Goal: Task Accomplishment & Management: Manage account settings

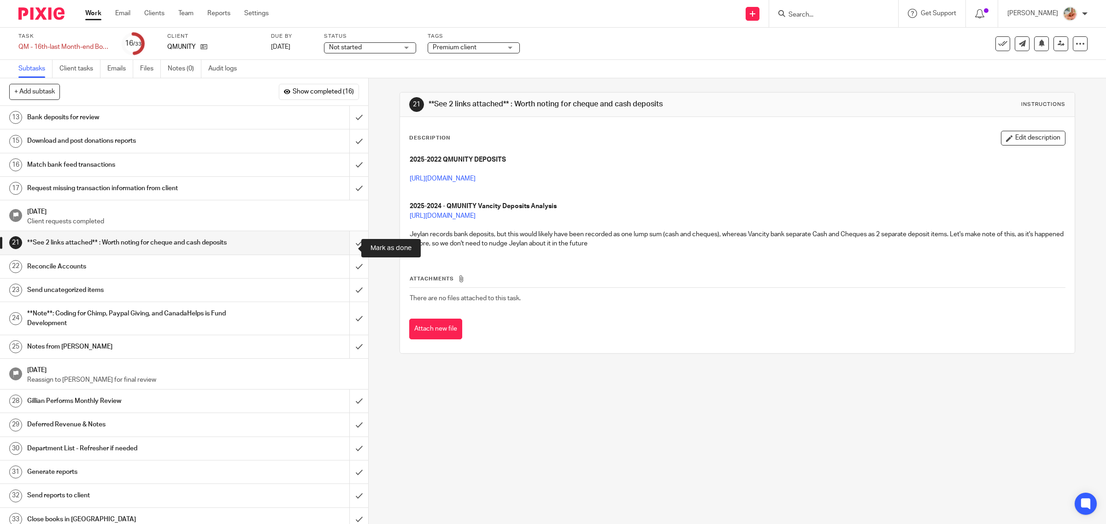
click at [342, 244] on input "submit" at bounding box center [184, 242] width 368 height 23
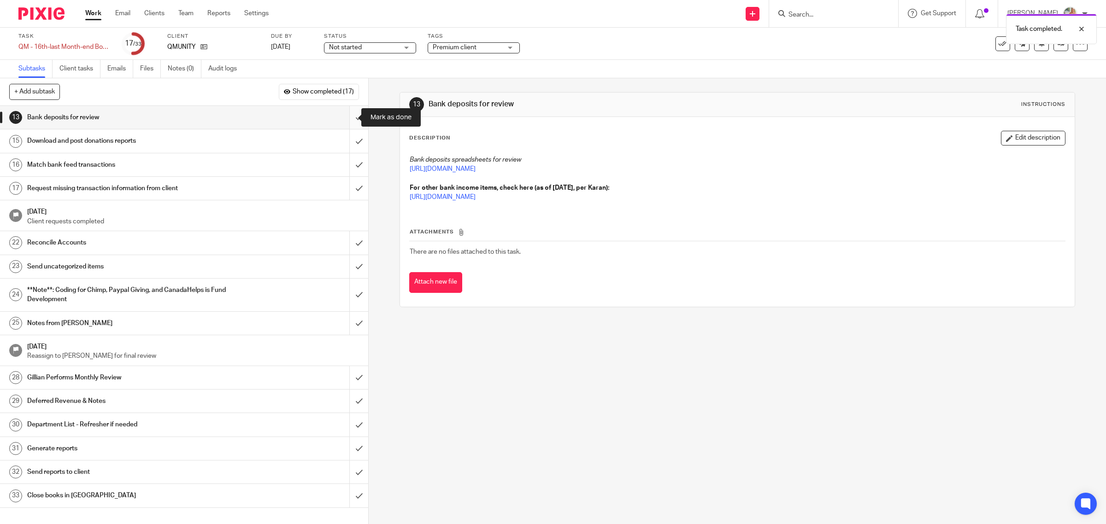
click at [341, 117] on input "submit" at bounding box center [184, 117] width 368 height 23
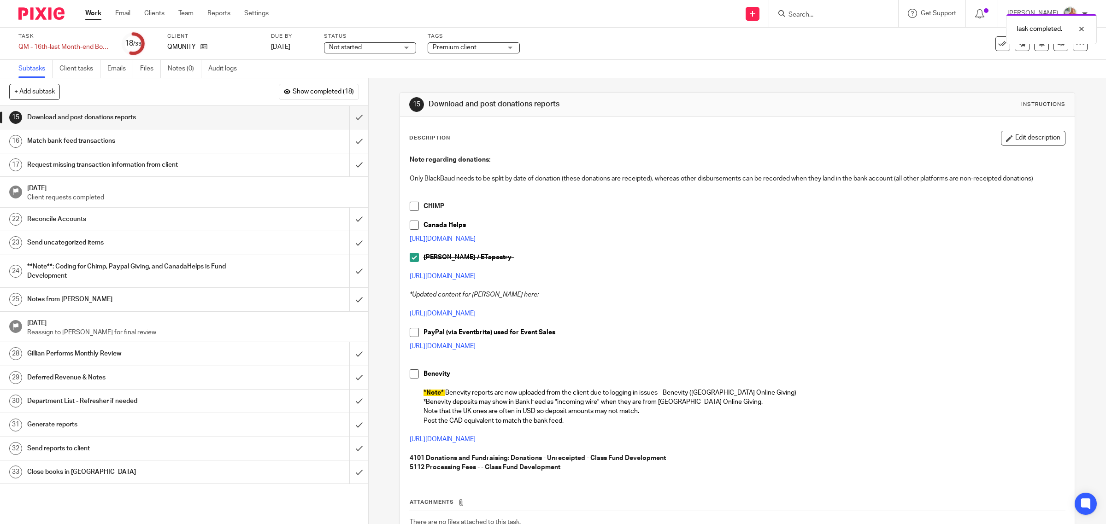
click at [410, 225] on span at bounding box center [414, 225] width 9 height 9
click at [97, 10] on link "Work" at bounding box center [93, 13] width 16 height 9
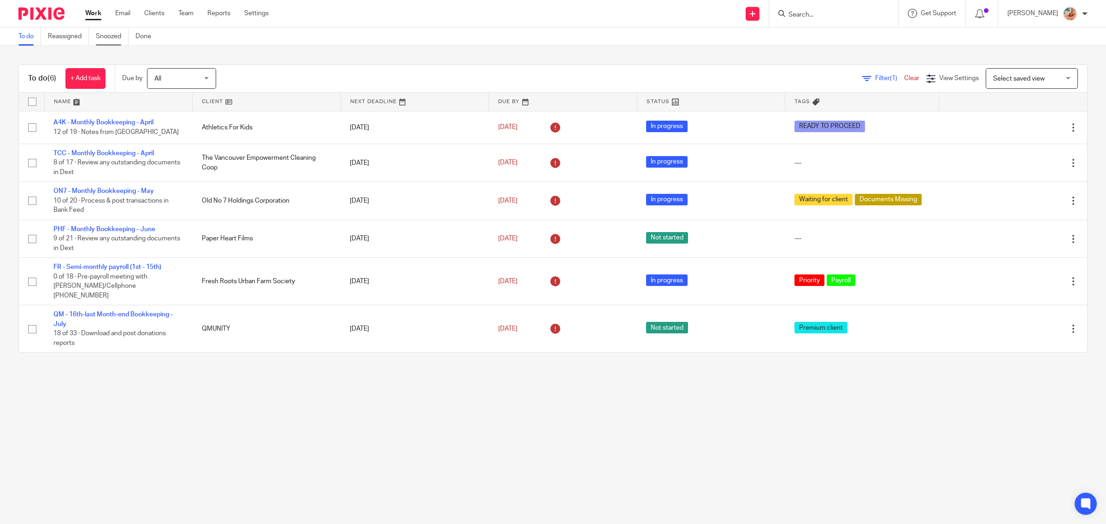
click at [114, 37] on link "Snoozed" at bounding box center [112, 37] width 33 height 18
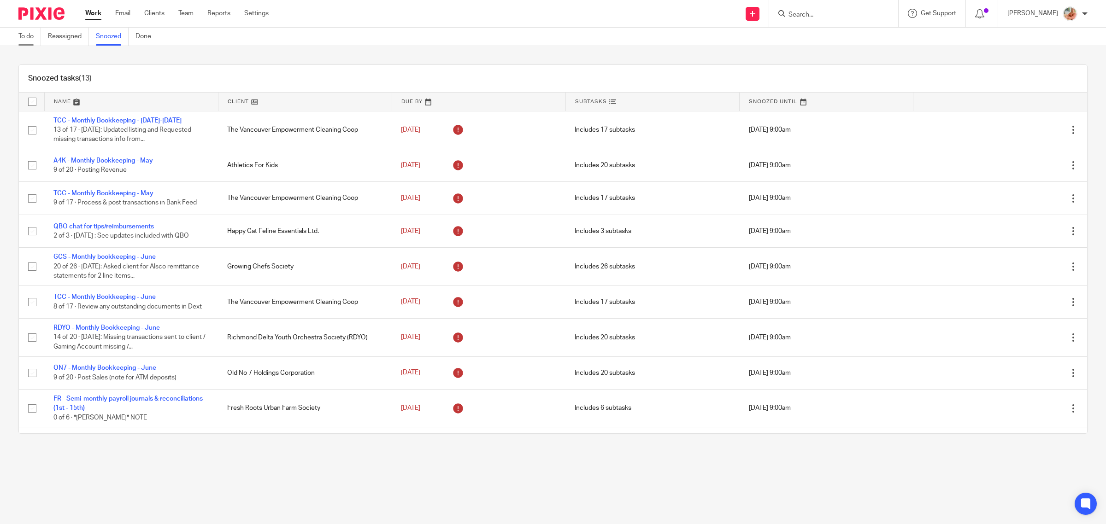
click at [35, 38] on link "To do" at bounding box center [29, 37] width 23 height 18
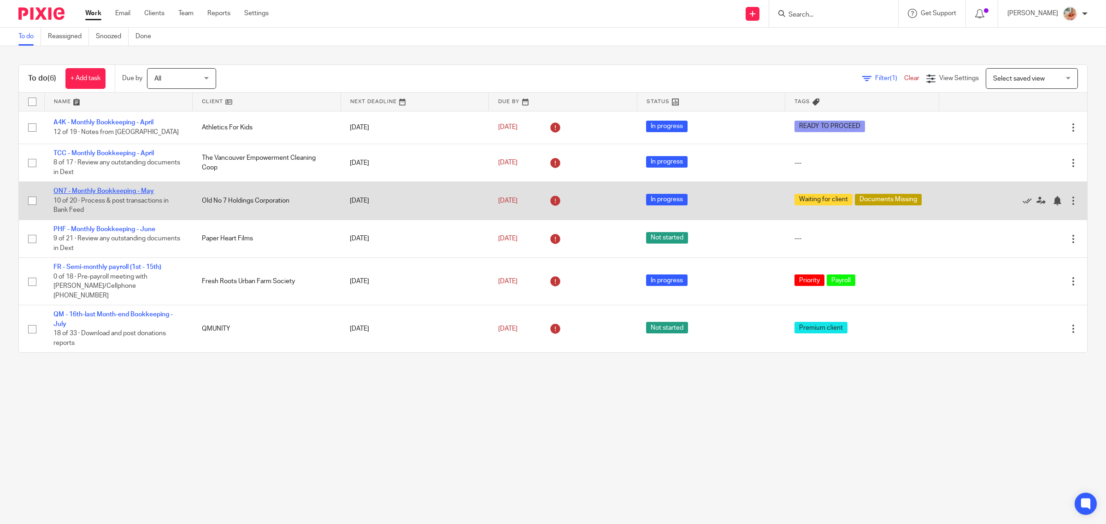
click at [89, 190] on link "ON7 - Monthly Bookkeeping - May" at bounding box center [103, 191] width 100 height 6
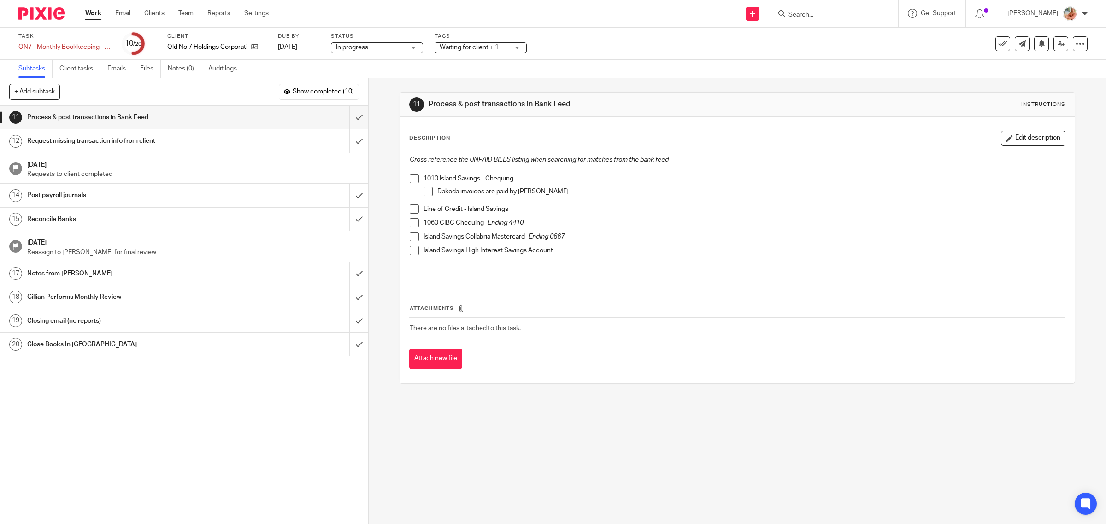
click at [92, 13] on link "Work" at bounding box center [93, 13] width 16 height 9
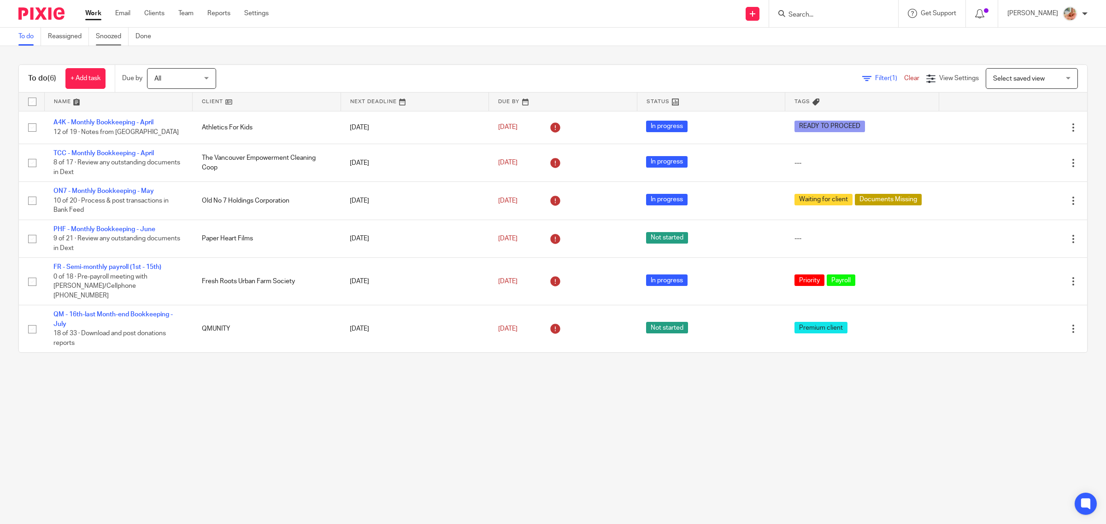
click at [116, 41] on link "Snoozed" at bounding box center [112, 37] width 33 height 18
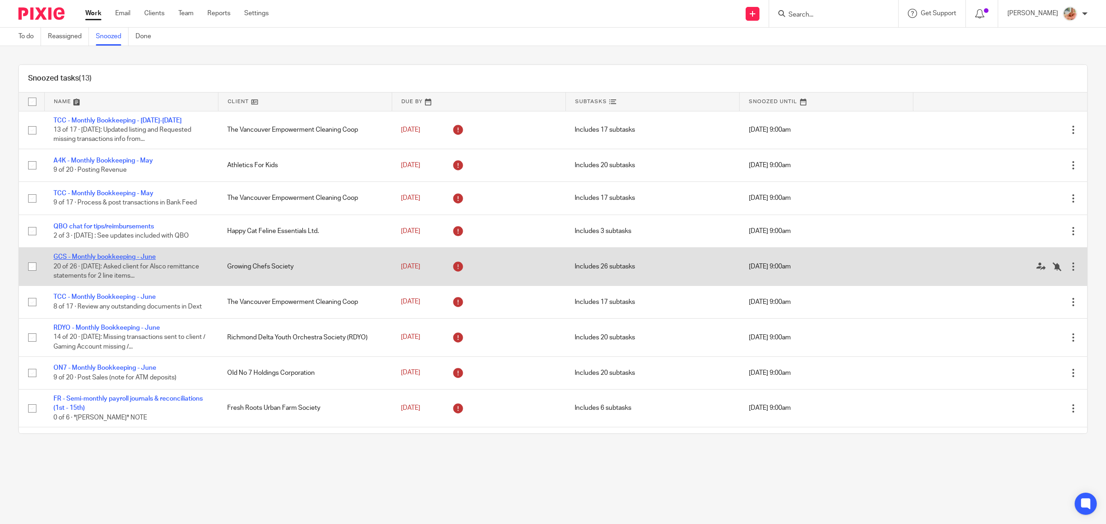
click at [146, 258] on link "GCS - Monthly bookkeeping - June" at bounding box center [104, 257] width 102 height 6
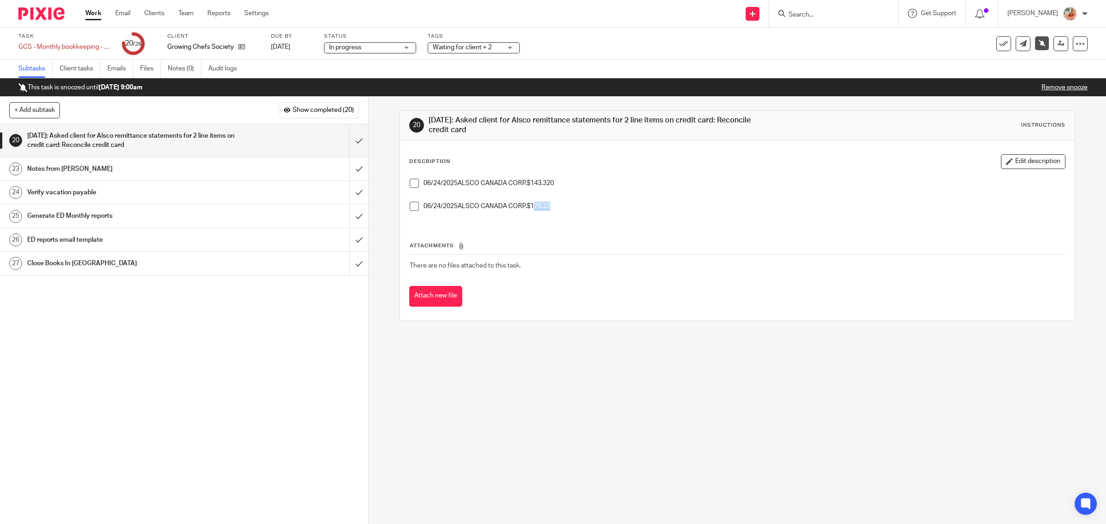
drag, startPoint x: 575, startPoint y: 205, endPoint x: 589, endPoint y: 205, distance: 13.4
click at [588, 205] on p "06/24/2025ALSCO CANADA CORP.$179.22" at bounding box center [745, 206] width 642 height 9
click at [1076, 45] on icon at bounding box center [1080, 43] width 9 height 9
click at [1042, 82] on link "Advanced task editor" at bounding box center [1042, 80] width 61 height 6
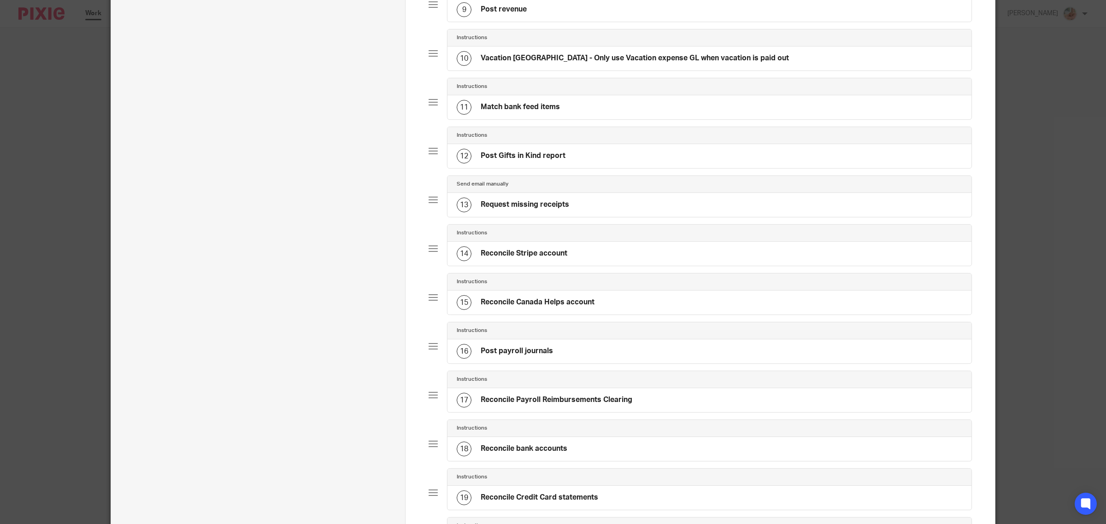
scroll to position [691, 0]
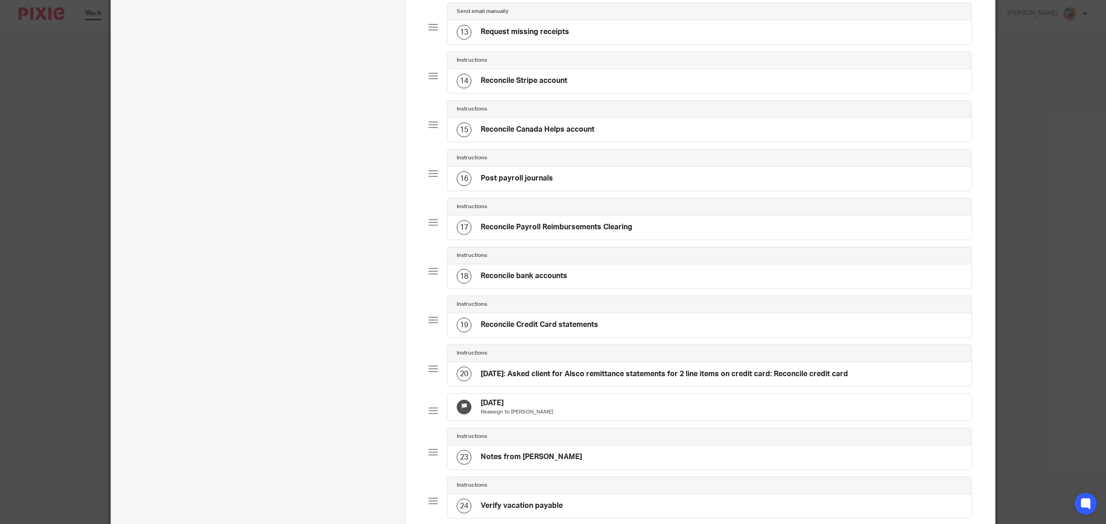
click at [560, 379] on h4 "Aug 10th: Asked client for Alsco remittance statements for 2 line items on cred…" at bounding box center [664, 375] width 367 height 10
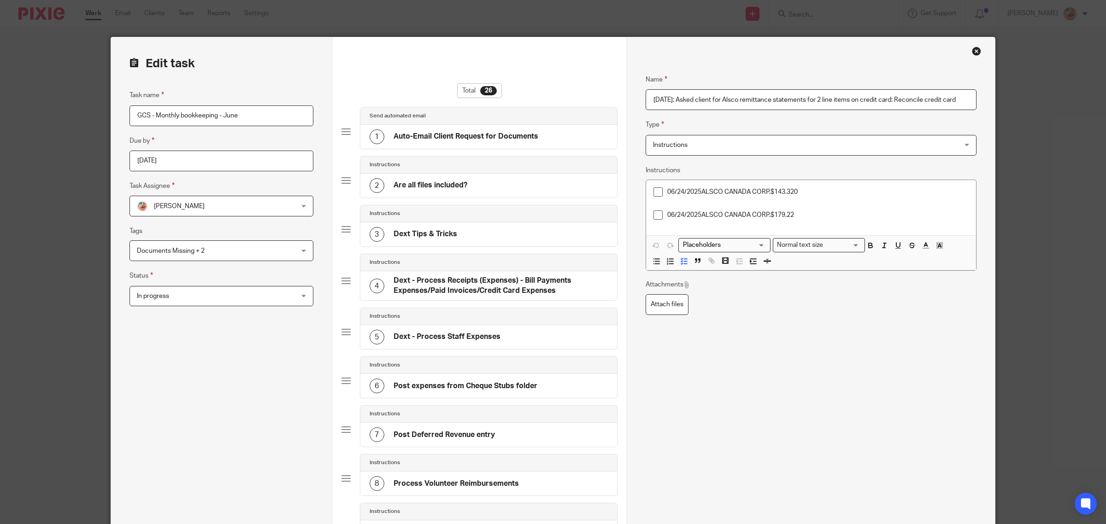
click at [671, 102] on input "Aug 10th: Asked client for Alsco remittance statements for 2 line items on cred…" at bounding box center [811, 99] width 331 height 21
click at [717, 100] on input "Aug 18th: Asked client for Alsco remittance statements for 2 line items on cred…" at bounding box center [811, 99] width 331 height 21
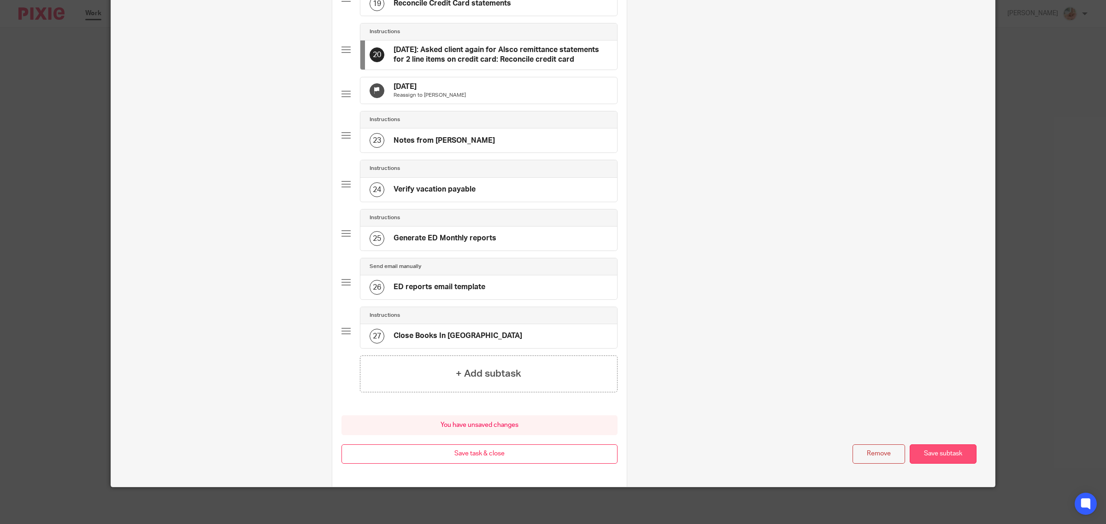
type input "[DATE]: Asked client again for Alsco remittance statements for 2 line items on …"
click at [939, 452] on button "Save subtask" at bounding box center [943, 455] width 67 height 20
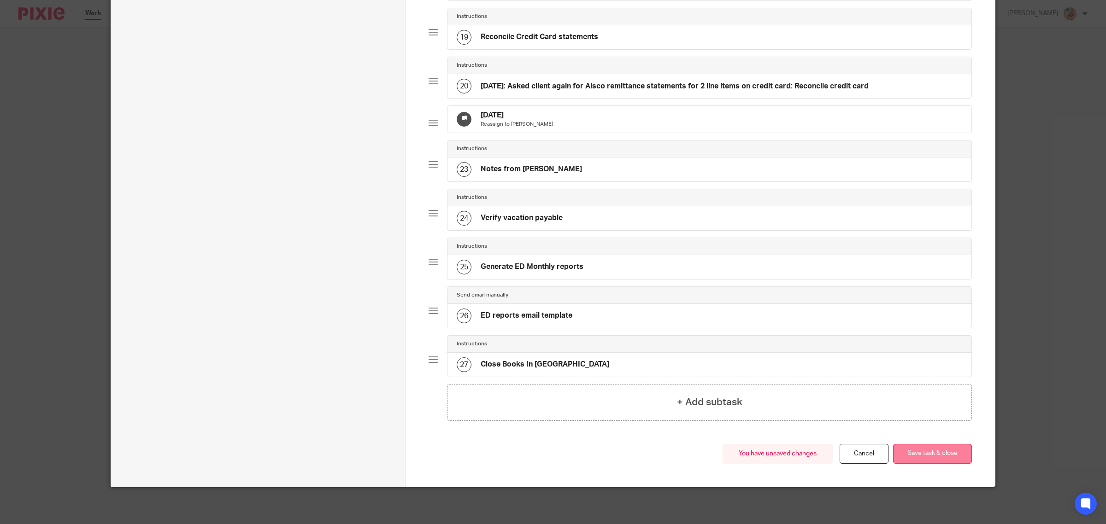
scroll to position [995, 0]
click at [934, 455] on button "Save task & close" at bounding box center [932, 454] width 79 height 20
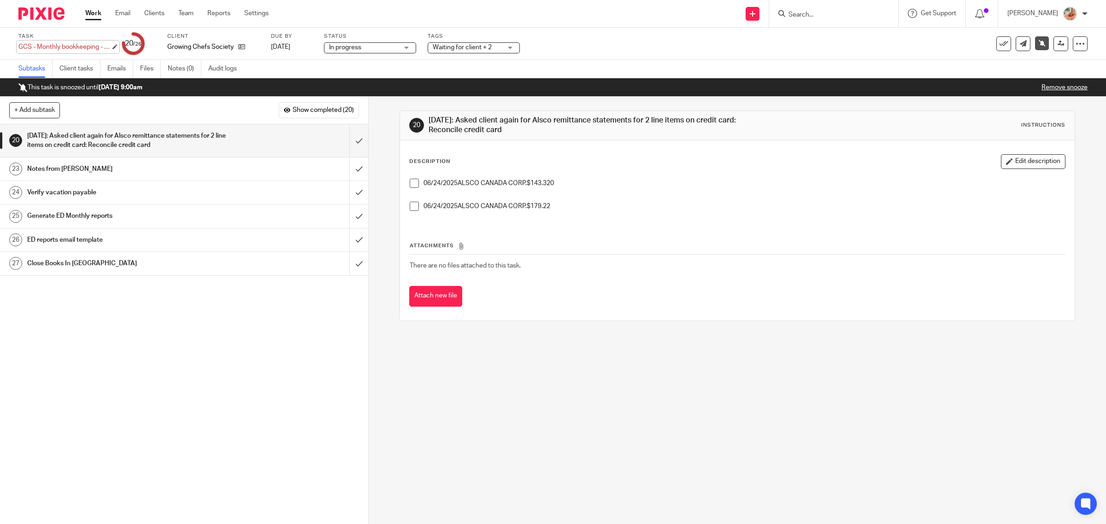
click at [42, 47] on div "GCS - Monthly bookkeeping - June Save GCS - Monthly bookkeeping - June" at bounding box center [64, 46] width 92 height 9
click at [51, 49] on input "GCS - Monthly bookkeeping - June" at bounding box center [85, 47] width 135 height 11
click at [73, 49] on input "GCS - Monthly bookkeeping - June" at bounding box center [85, 47] width 135 height 11
drag, startPoint x: 49, startPoint y: 47, endPoint x: 120, endPoint y: 47, distance: 71.4
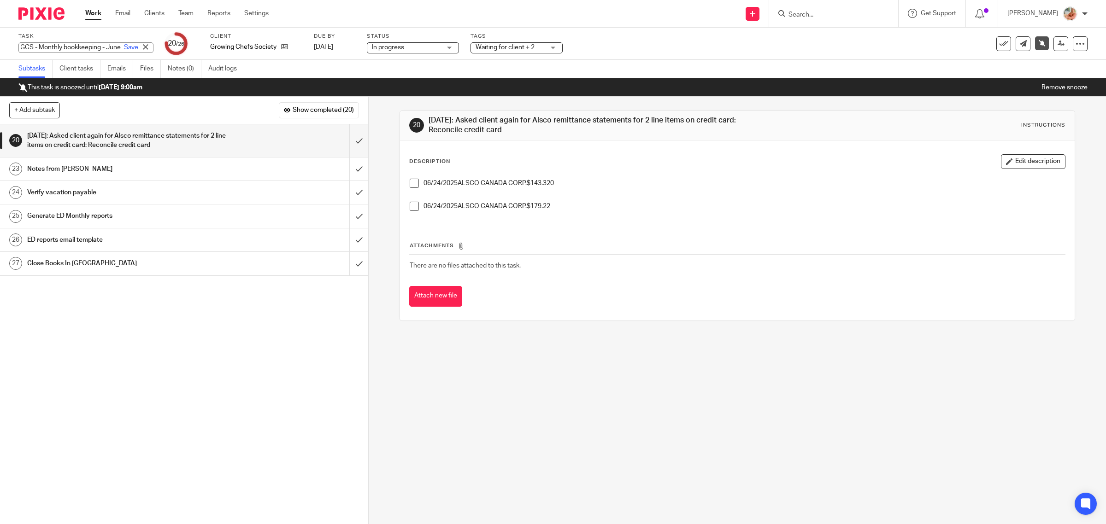
click at [120, 47] on div "GCS - Monthly bookkeeping - June Save" at bounding box center [85, 47] width 135 height 11
drag, startPoint x: 29, startPoint y: 68, endPoint x: 294, endPoint y: 160, distance: 280.7
click at [29, 67] on link "Subtasks" at bounding box center [35, 69] width 34 height 18
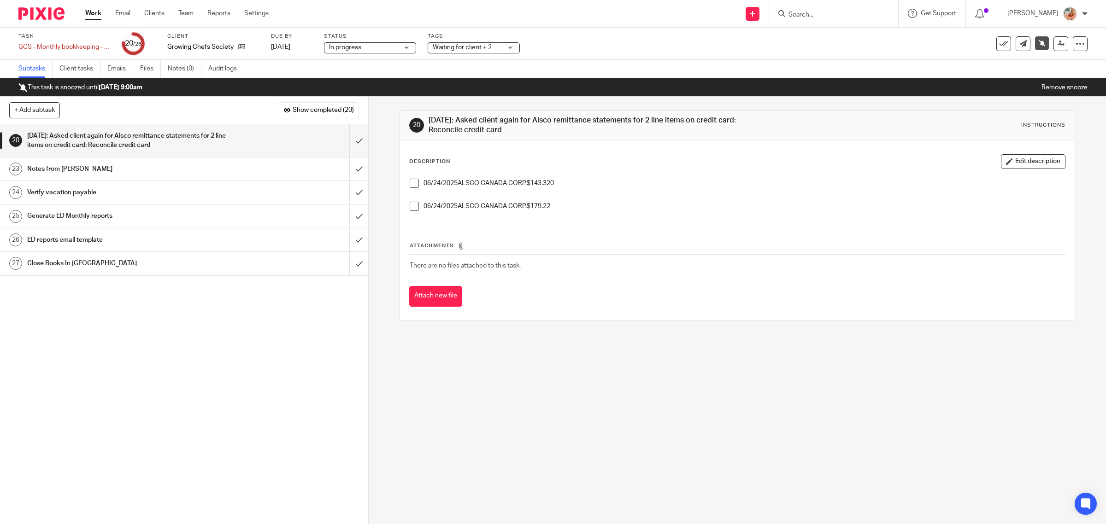
click at [100, 14] on link "Work" at bounding box center [93, 13] width 16 height 9
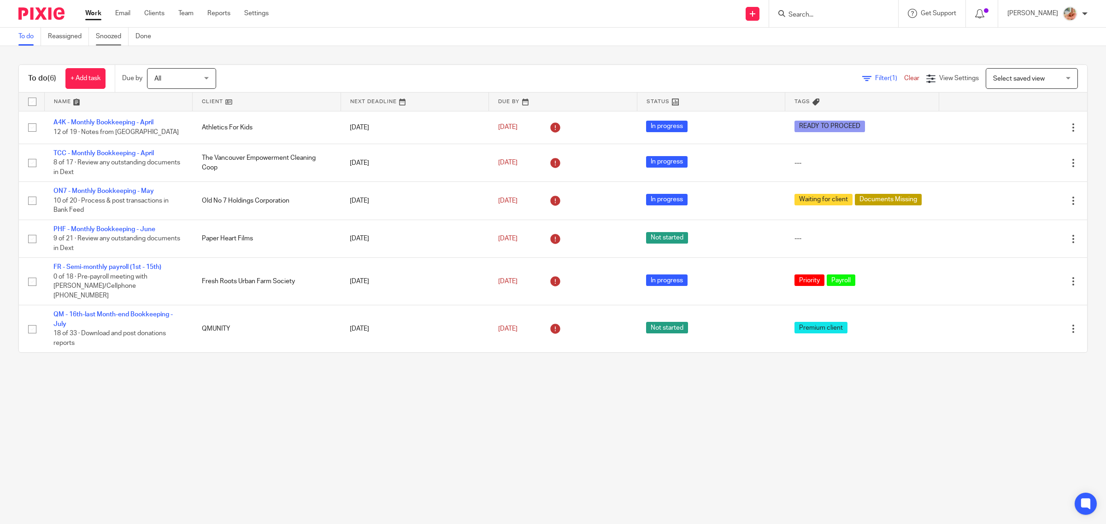
click at [114, 39] on link "Snoozed" at bounding box center [112, 37] width 33 height 18
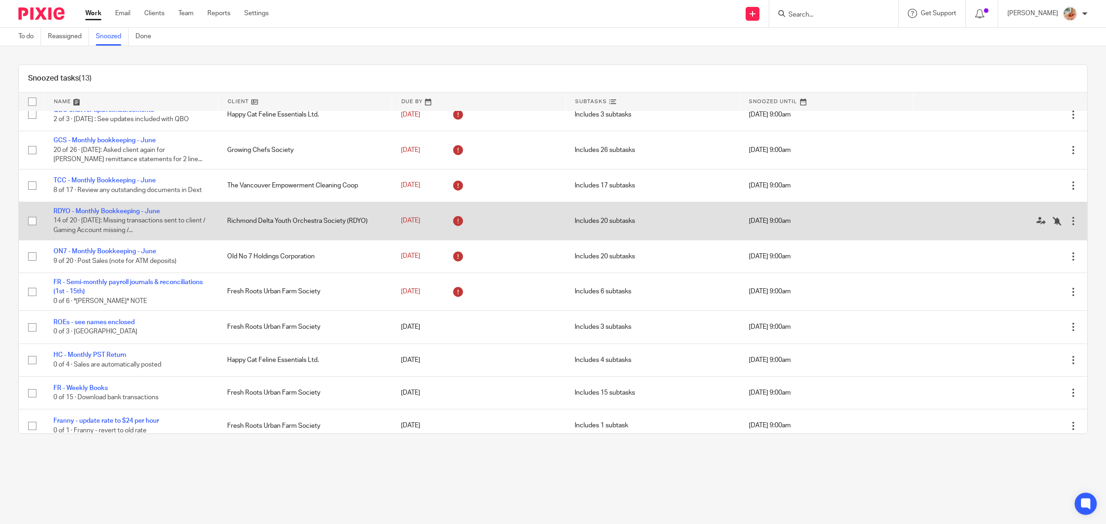
scroll to position [125, 0]
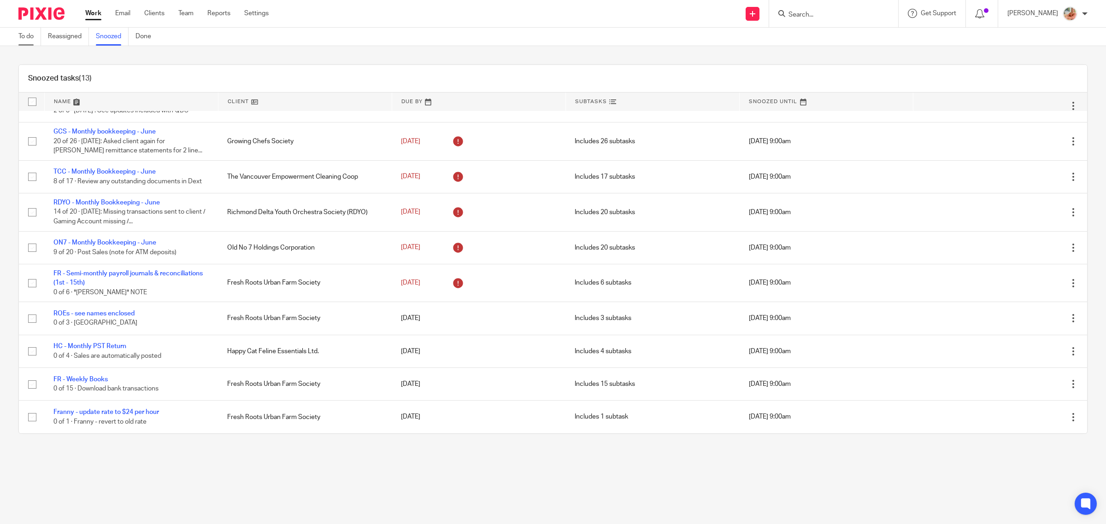
click at [30, 35] on link "To do" at bounding box center [29, 37] width 23 height 18
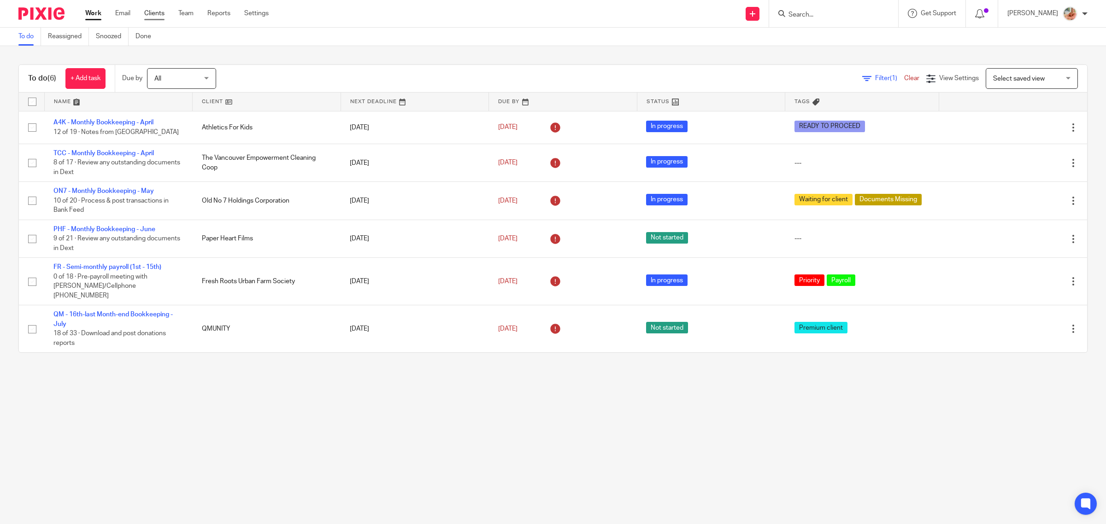
click at [153, 17] on link "Clients" at bounding box center [154, 13] width 20 height 9
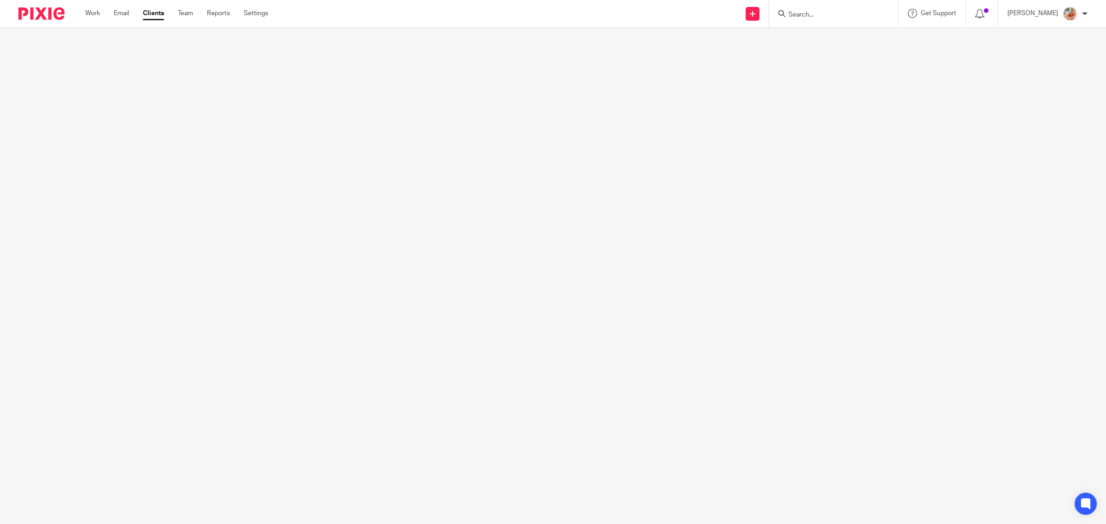
click at [166, 13] on ul "Work Email Clients Team Reports Settings" at bounding box center [183, 13] width 197 height 9
click at [152, 14] on link "Clients" at bounding box center [153, 13] width 21 height 9
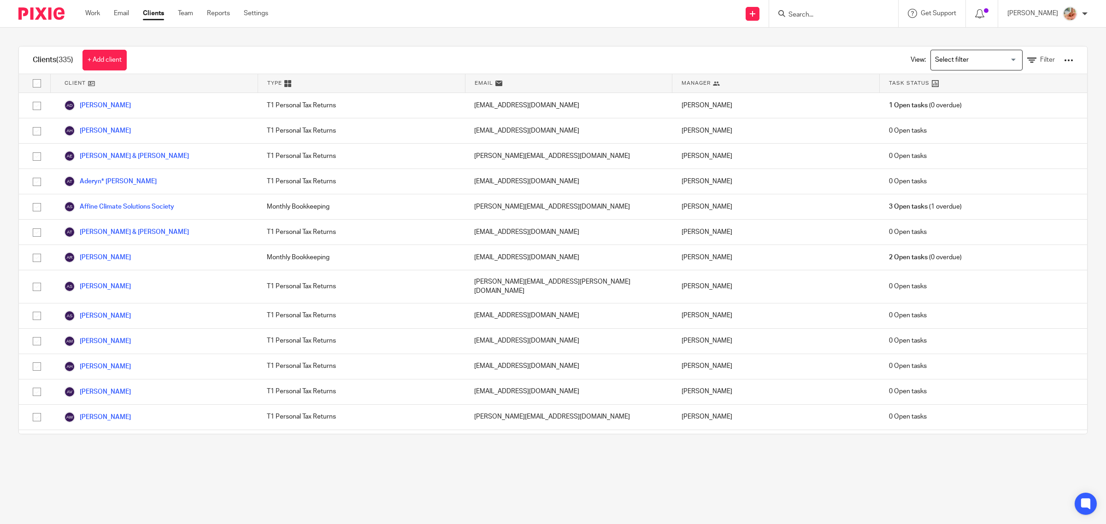
click at [938, 62] on input "Search for option" at bounding box center [974, 60] width 85 height 16
click at [938, 74] on li "Bookkeeping & Payroll Clients only" at bounding box center [976, 79] width 91 height 12
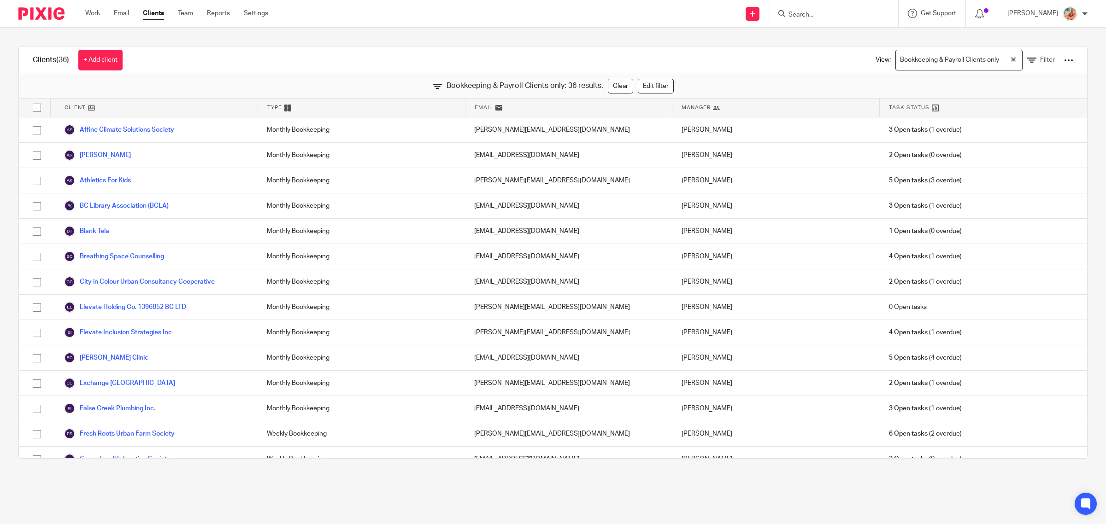
click at [394, 76] on div "Bookkeeping & Payroll Clients only: 36 results. Clear Edit filter" at bounding box center [553, 86] width 1068 height 24
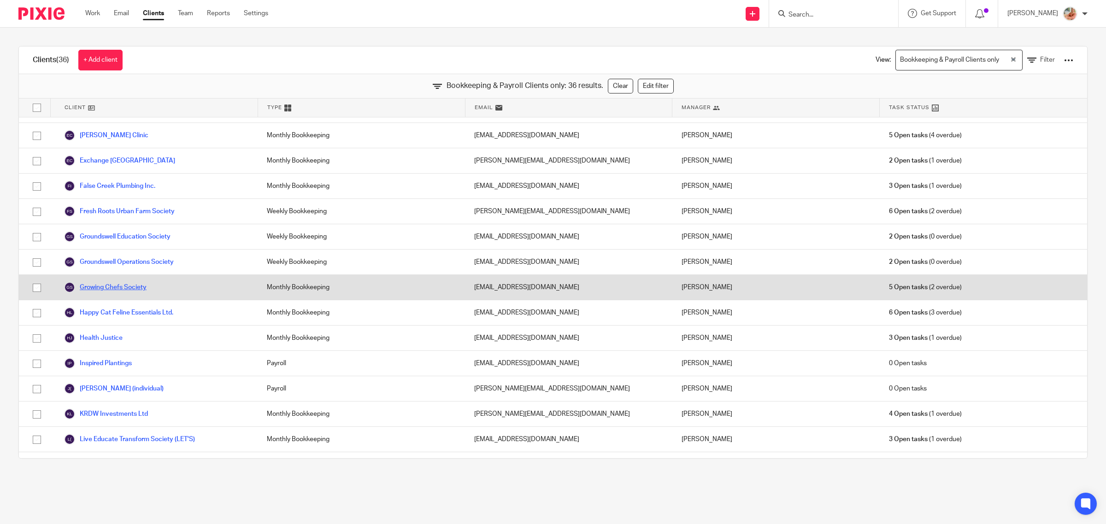
click at [132, 291] on link "Growing Chefs Society" at bounding box center [105, 287] width 82 height 11
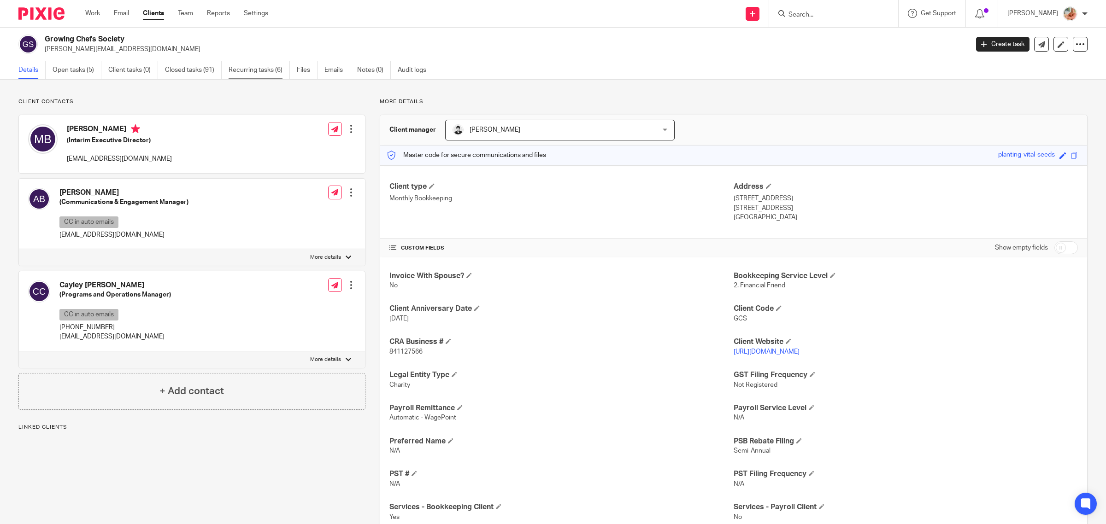
click at [268, 74] on link "Recurring tasks (6)" at bounding box center [259, 70] width 61 height 18
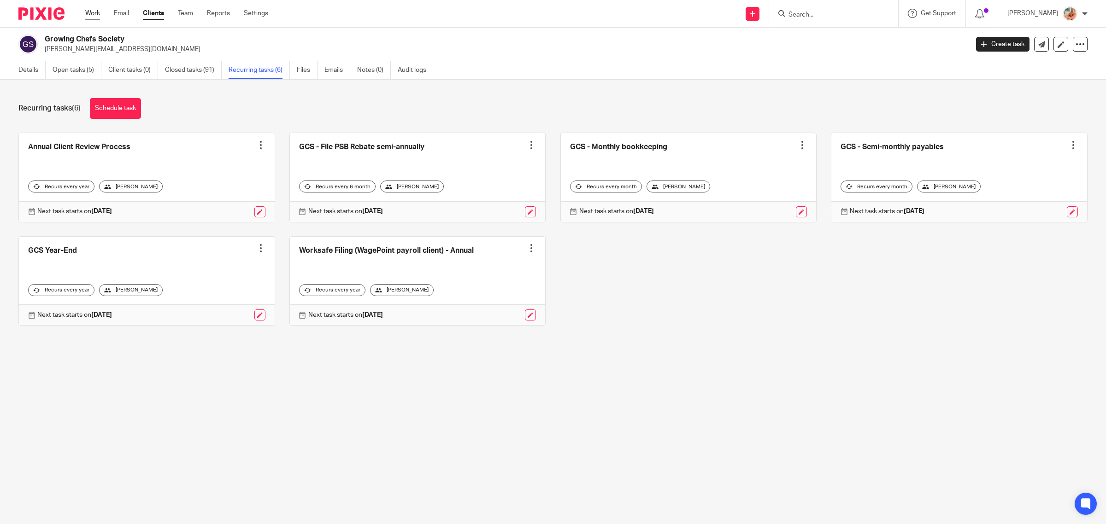
click at [92, 12] on link "Work" at bounding box center [92, 13] width 15 height 9
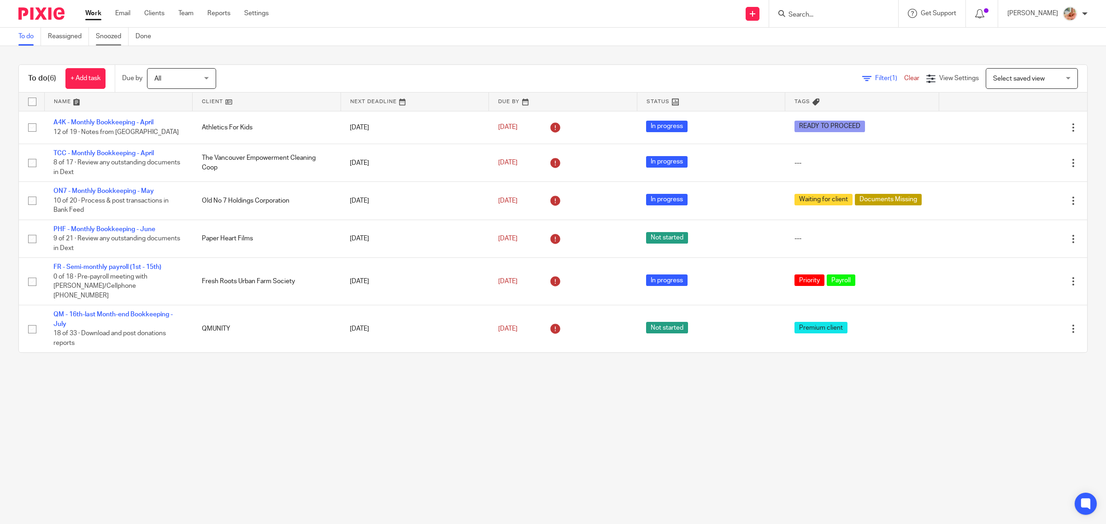
click at [106, 31] on link "Snoozed" at bounding box center [112, 37] width 33 height 18
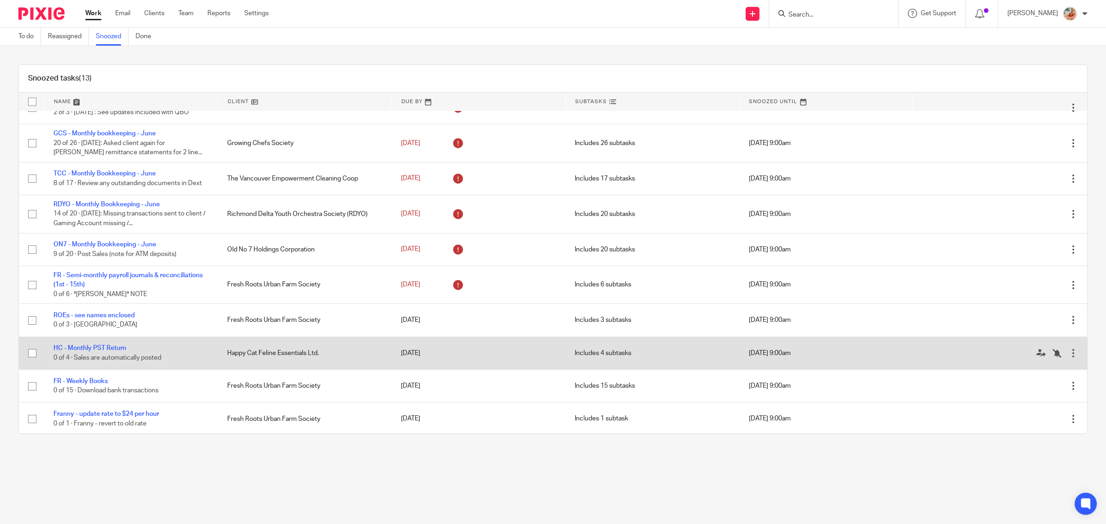
scroll to position [125, 0]
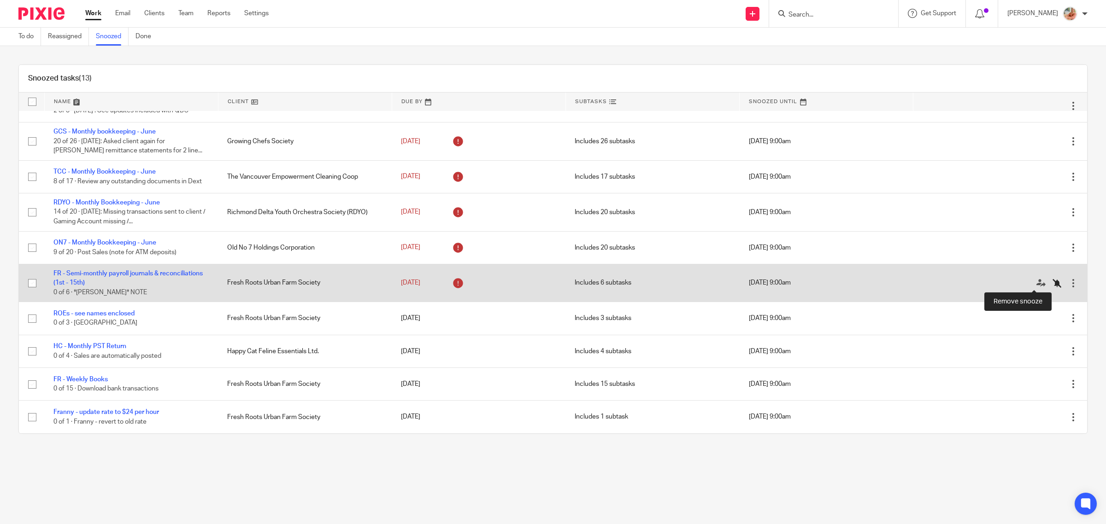
click at [1053, 285] on icon at bounding box center [1057, 283] width 9 height 9
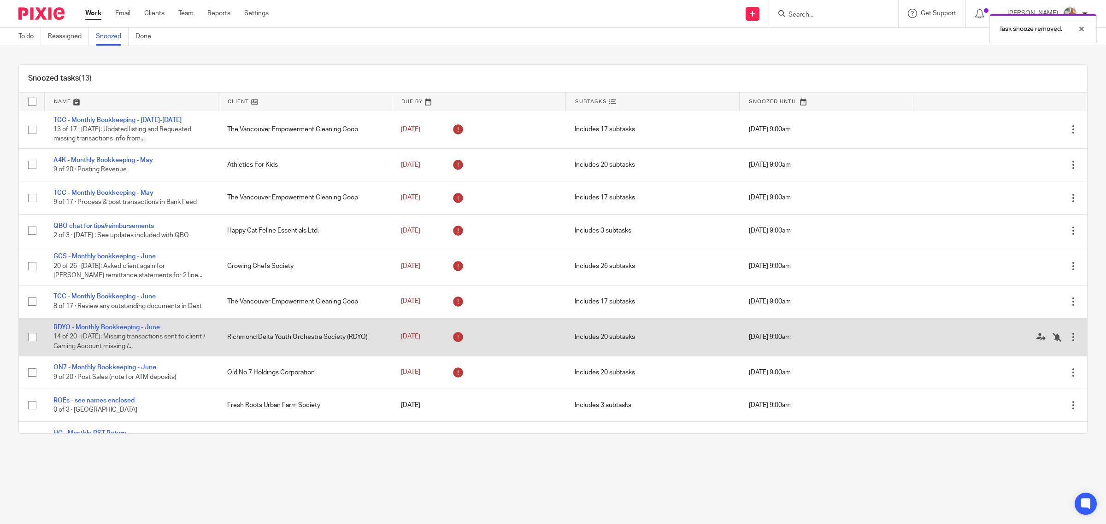
scroll to position [0, 0]
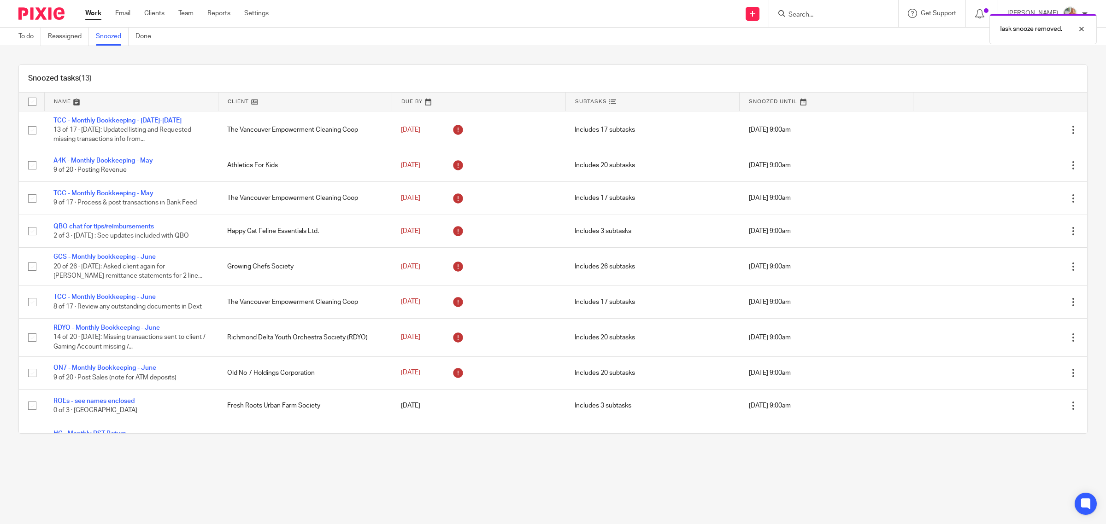
click at [92, 10] on link "Work" at bounding box center [93, 13] width 16 height 9
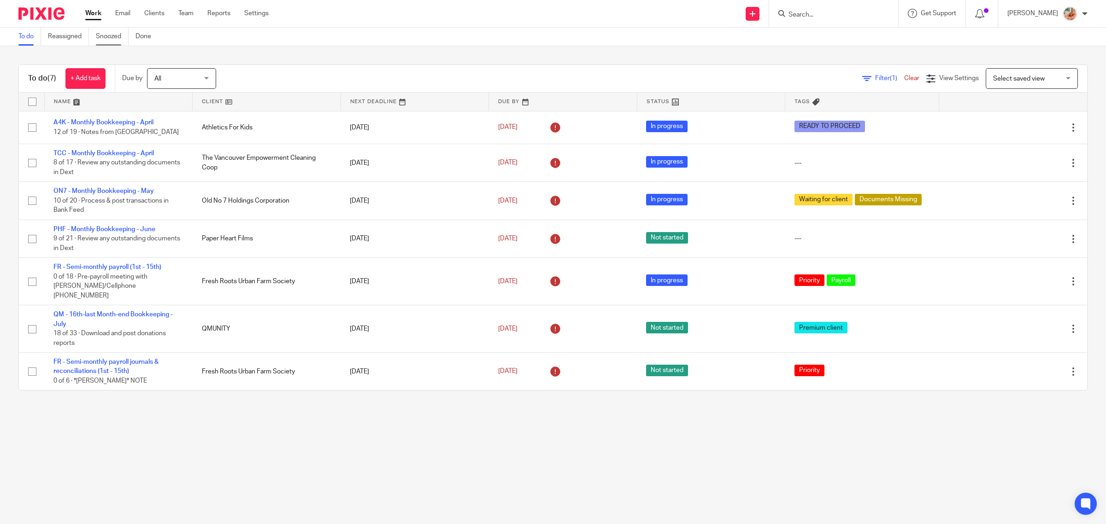
click at [107, 35] on link "Snoozed" at bounding box center [112, 37] width 33 height 18
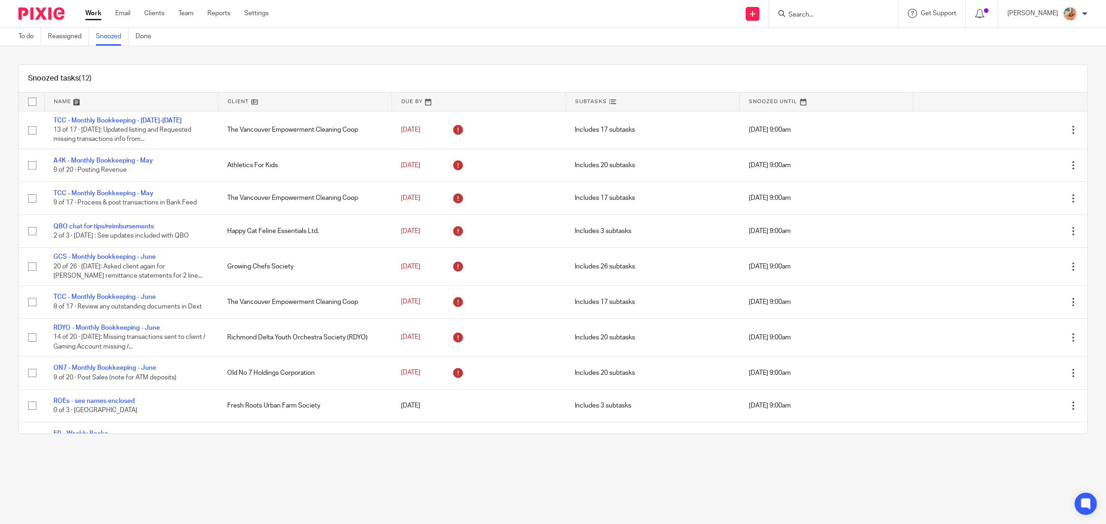
drag, startPoint x: 92, startPoint y: 14, endPoint x: 441, endPoint y: 109, distance: 362.1
click at [92, 14] on link "Work" at bounding box center [93, 13] width 16 height 9
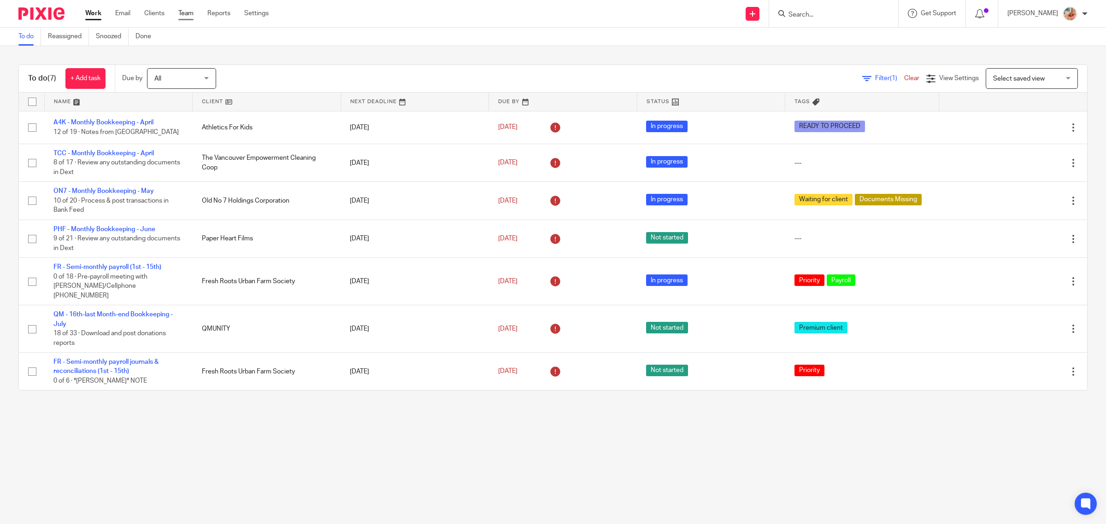
drag, startPoint x: 181, startPoint y: 8, endPoint x: 189, endPoint y: 10, distance: 8.5
click at [181, 9] on link "Team" at bounding box center [185, 13] width 15 height 9
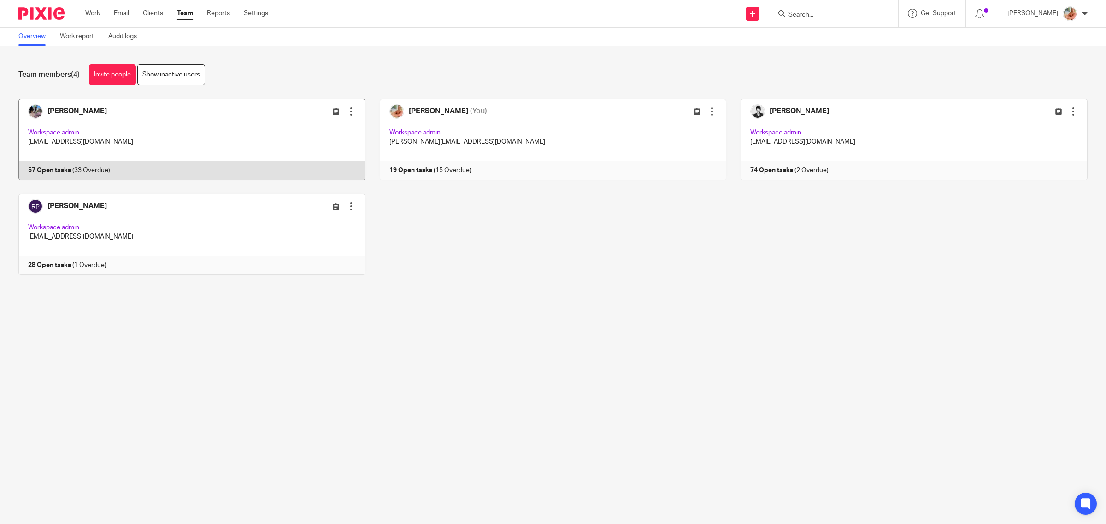
click at [92, 136] on link at bounding box center [184, 139] width 361 height 81
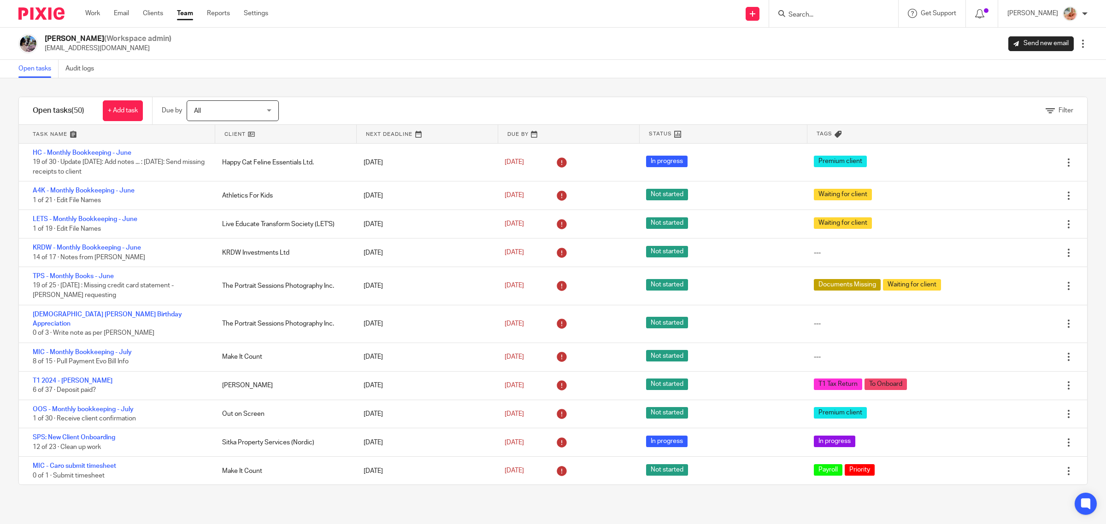
click at [354, 98] on div "Filter" at bounding box center [694, 110] width 785 height 27
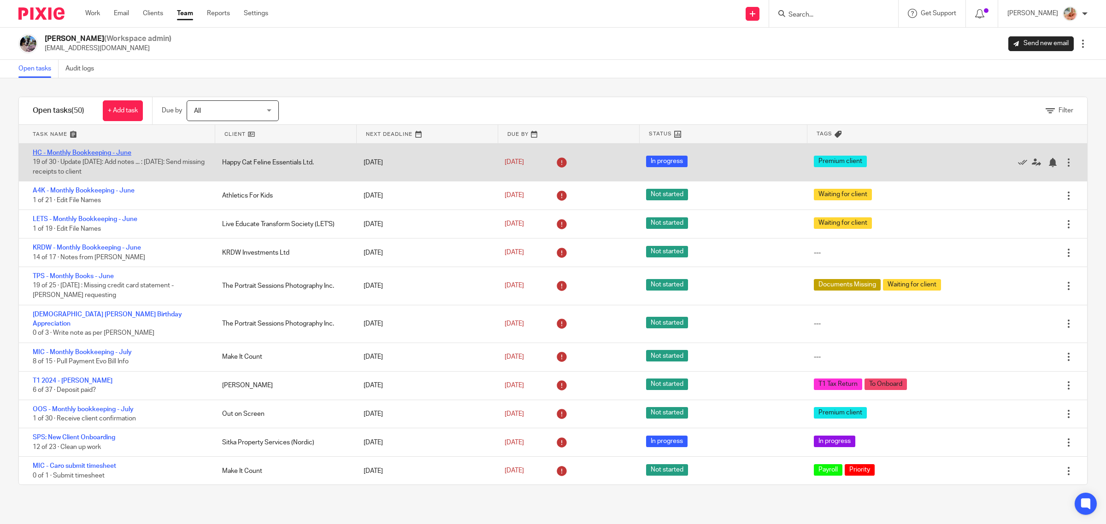
click at [68, 153] on link "HC - Monthly Bookkeeping - June" at bounding box center [82, 153] width 99 height 6
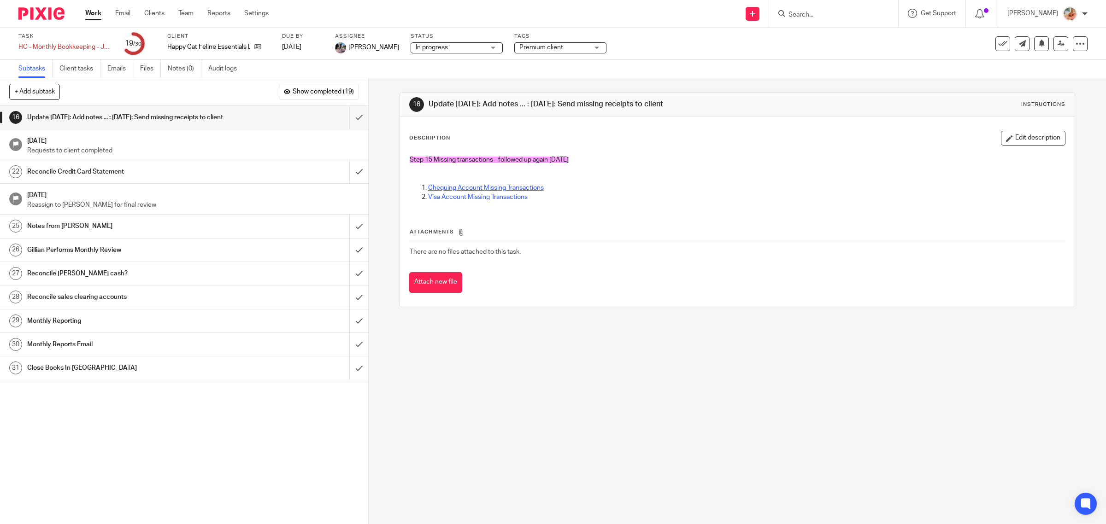
click at [445, 187] on link "Chequing Account Missing Transactions" at bounding box center [486, 188] width 116 height 6
click at [440, 194] on link "Visa Account Missing Transactions" at bounding box center [478, 197] width 100 height 6
click at [1076, 45] on icon at bounding box center [1080, 43] width 9 height 9
click at [1019, 81] on link "Advanced task editor" at bounding box center [1042, 80] width 61 height 6
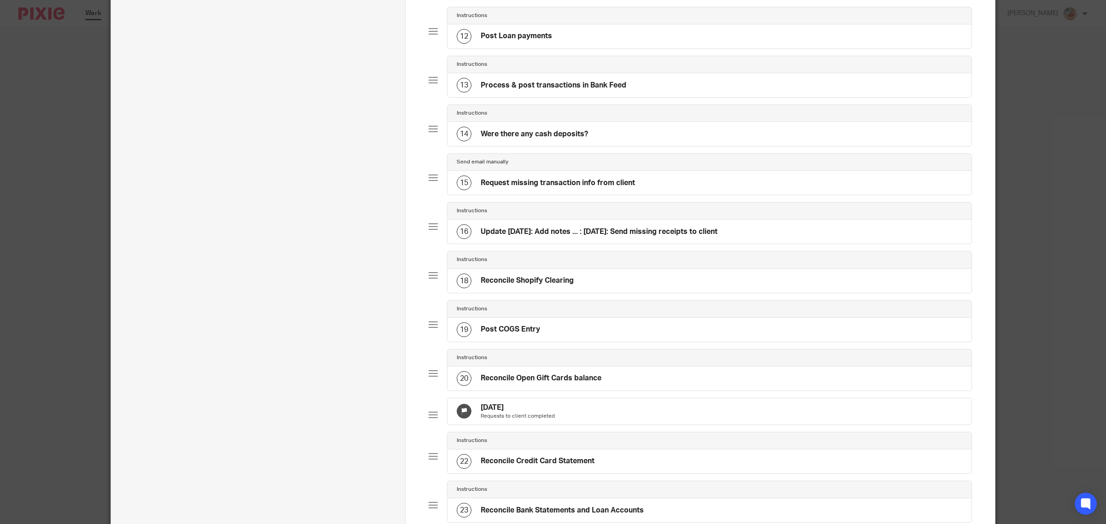
scroll to position [634, 0]
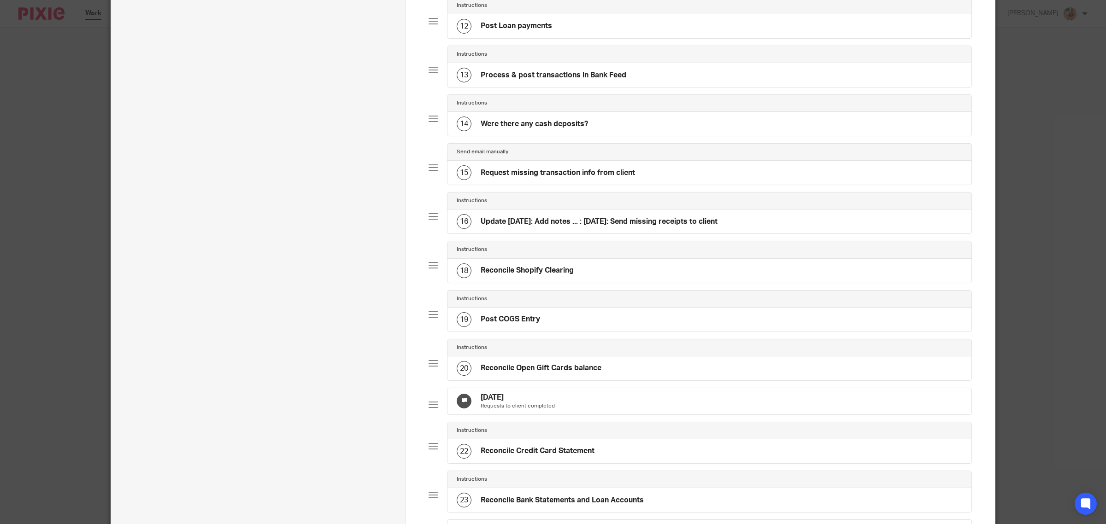
click at [615, 227] on h4 "Update Jul 30th: Add notes ... : Jul16th: Send missing receipts to client" at bounding box center [599, 222] width 237 height 10
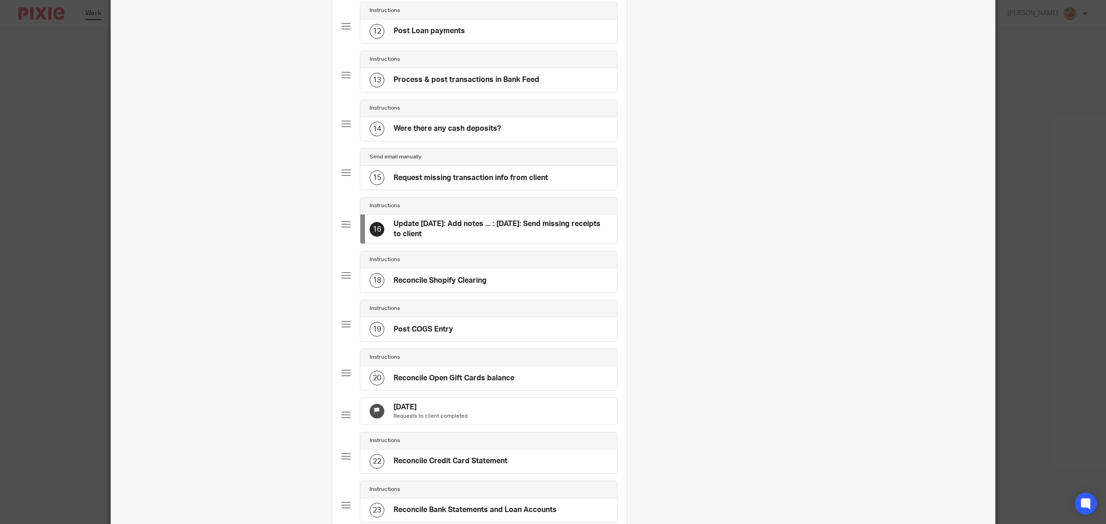
scroll to position [0, 0]
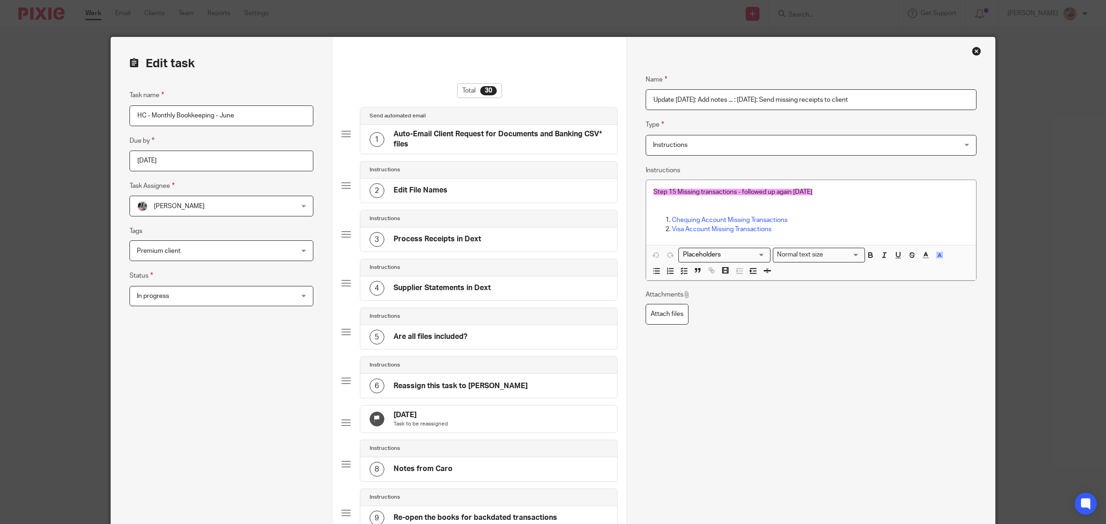
click at [646, 99] on input "Update Jul 30th: Add notes ... : Jul16th: Send missing receipts to client" at bounding box center [811, 99] width 331 height 21
type input "Aug 18th : Sent another reminder to Nina (copied Gillian and Caro) Update Jul 3…"
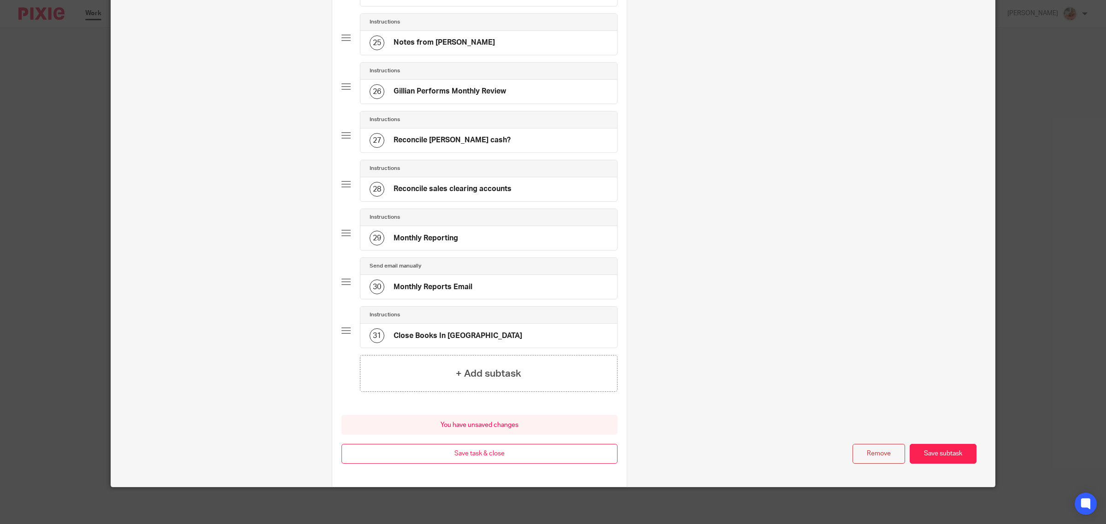
click at [934, 457] on button "Save subtask" at bounding box center [943, 454] width 67 height 20
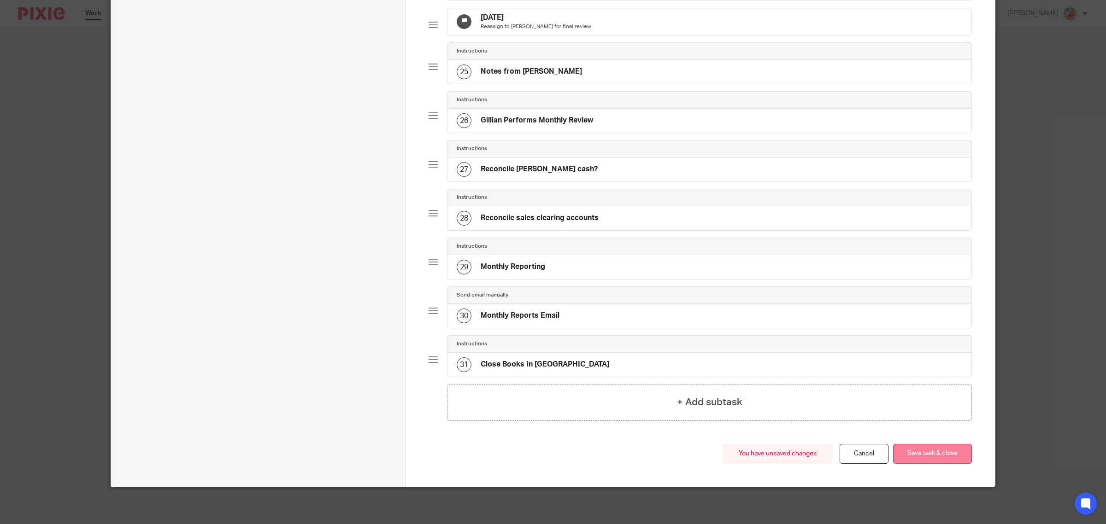
scroll to position [1178, 0]
click at [934, 457] on button "Save task & close" at bounding box center [932, 454] width 79 height 20
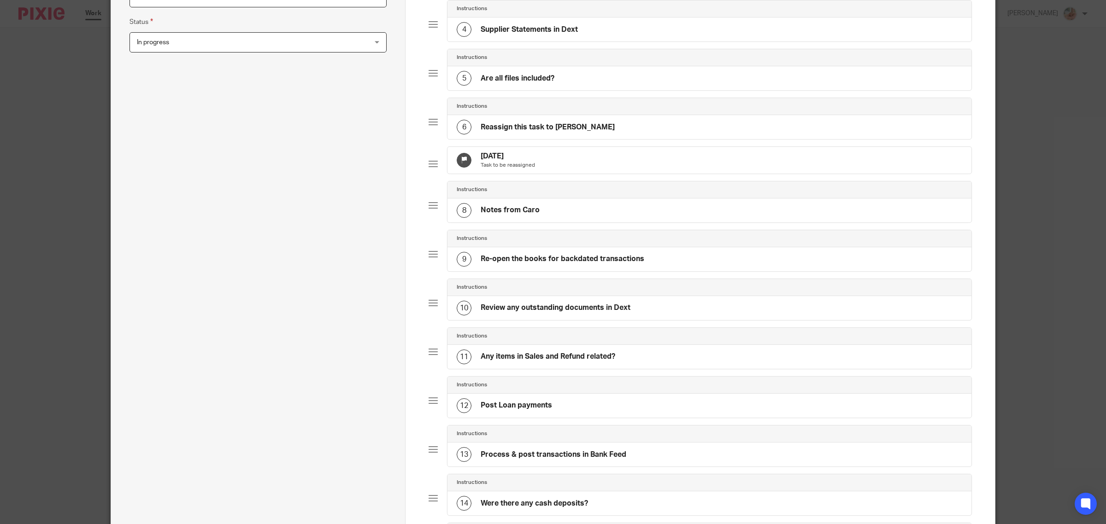
scroll to position [0, 0]
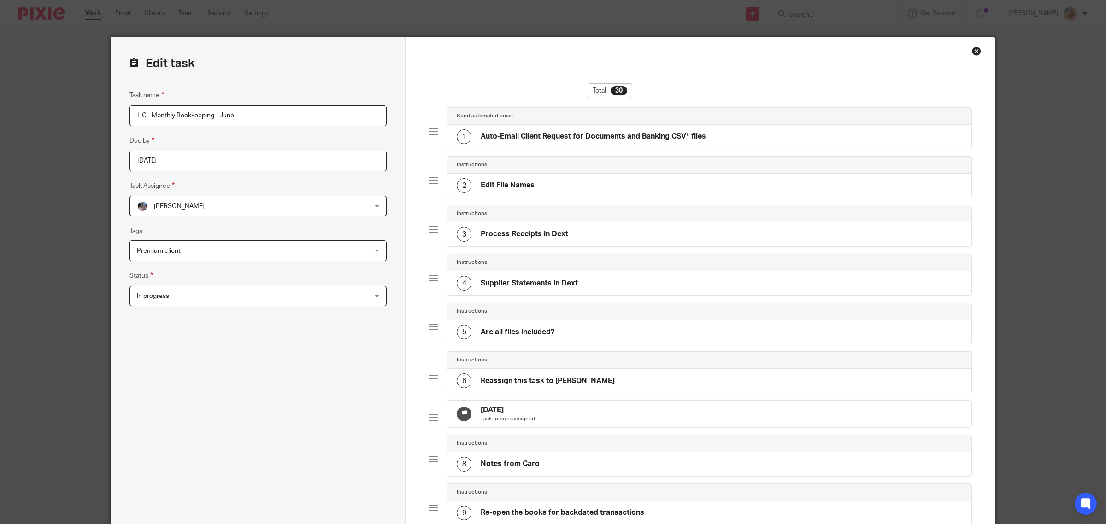
click at [972, 50] on div "Close this dialog window" at bounding box center [976, 51] width 9 height 9
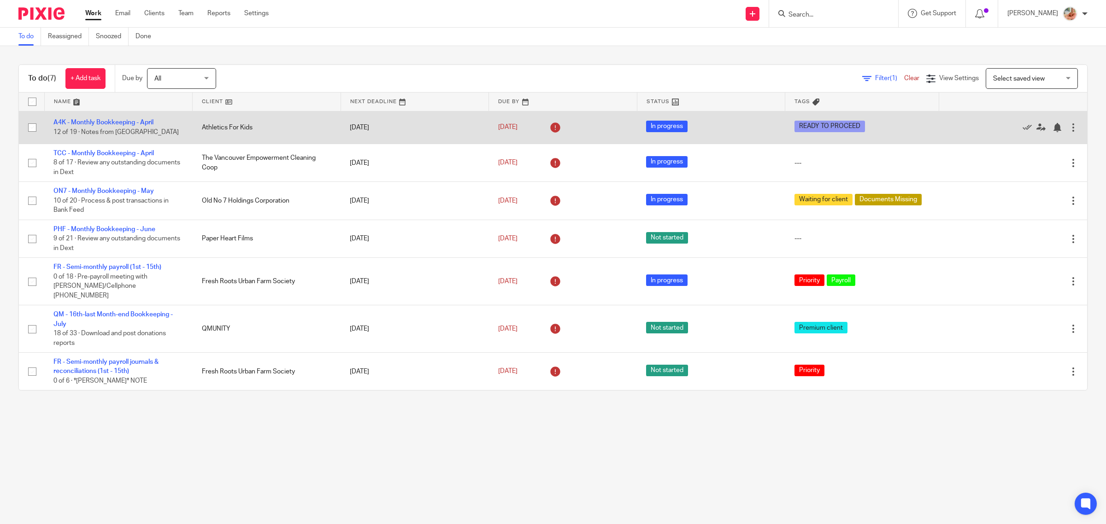
drag, startPoint x: 141, startPoint y: 123, endPoint x: 224, endPoint y: 123, distance: 82.5
click at [141, 122] on link "A4K - Monthly Bookkeeping - April" at bounding box center [103, 122] width 100 height 6
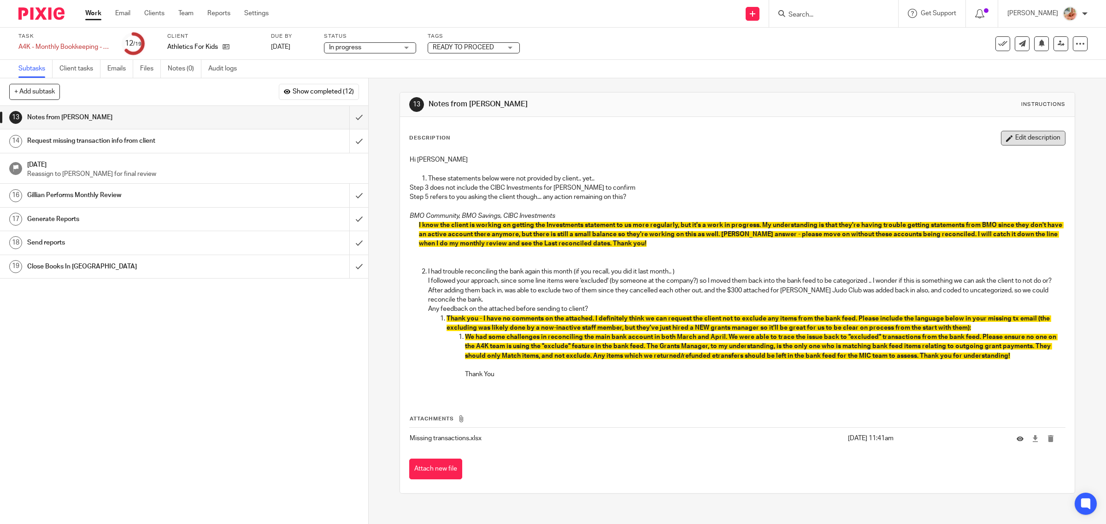
click at [1001, 136] on button "Edit description" at bounding box center [1033, 138] width 65 height 15
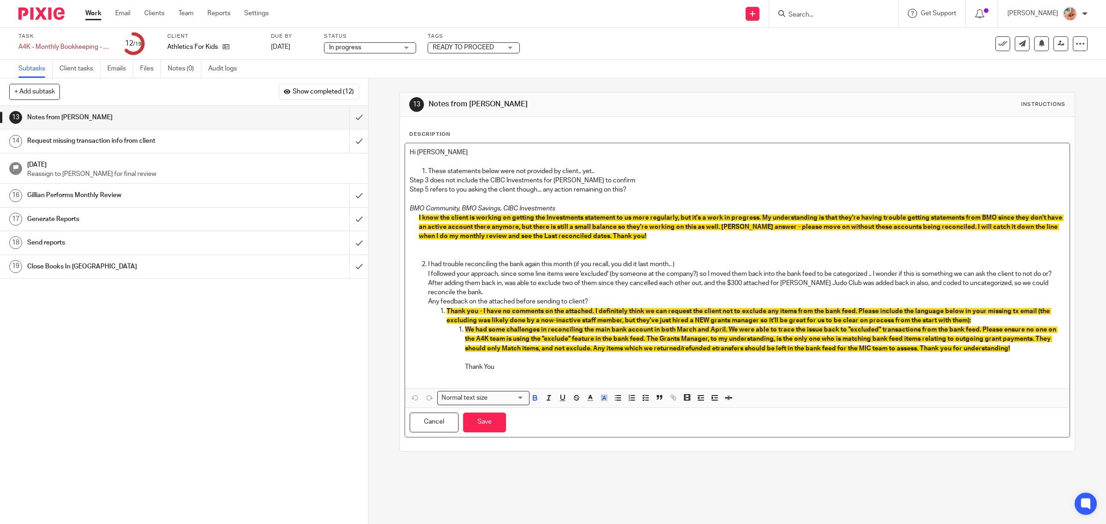
click at [759, 220] on span "I know the client is working on getting the Investments statement to us more re…" at bounding box center [741, 227] width 645 height 25
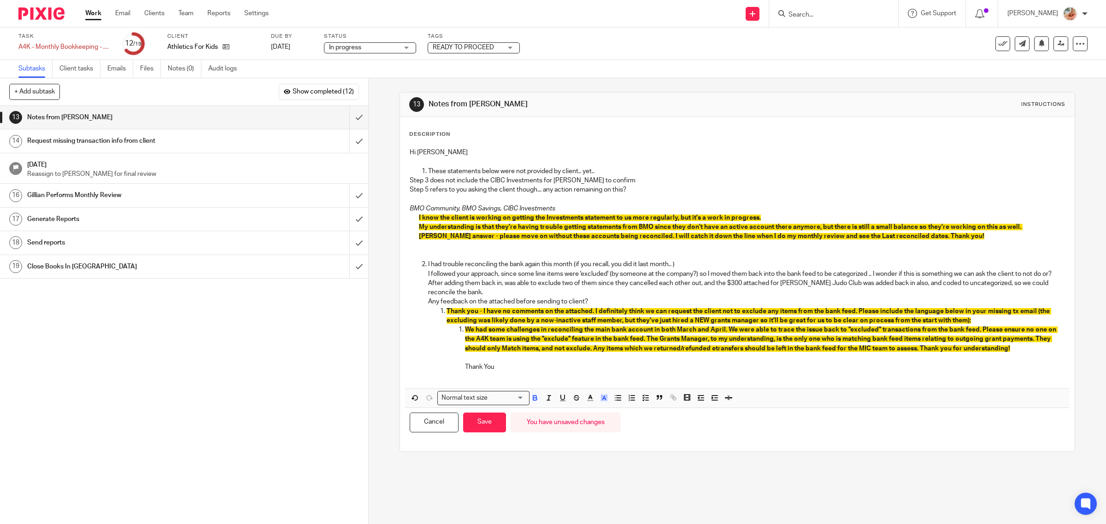
click at [88, 11] on link "Work" at bounding box center [93, 13] width 16 height 9
click at [494, 43] on span "READY TO PROCEED" at bounding box center [467, 48] width 69 height 10
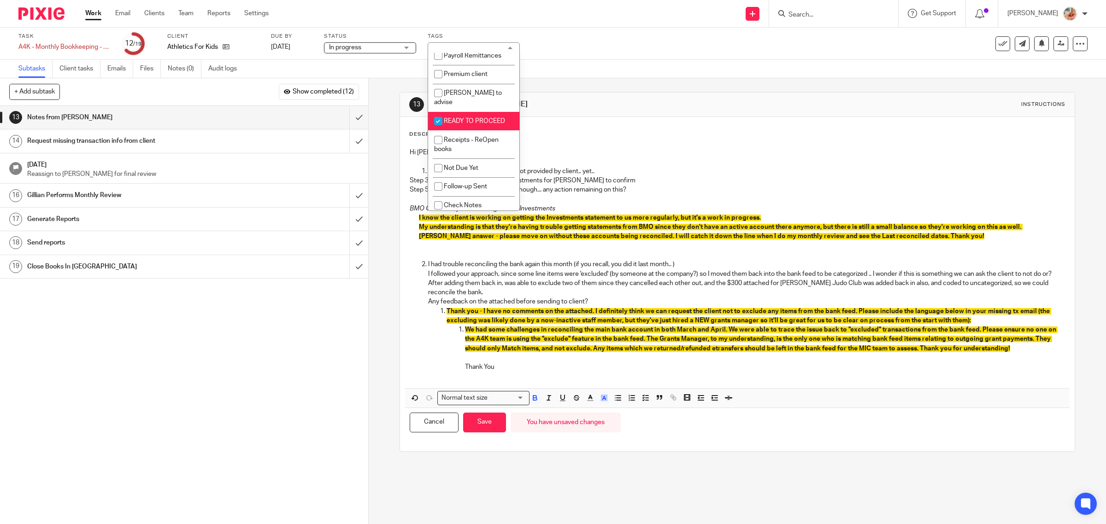
scroll to position [224, 0]
click at [460, 111] on li "READY TO PROCEED" at bounding box center [473, 120] width 91 height 19
checkbox input "false"
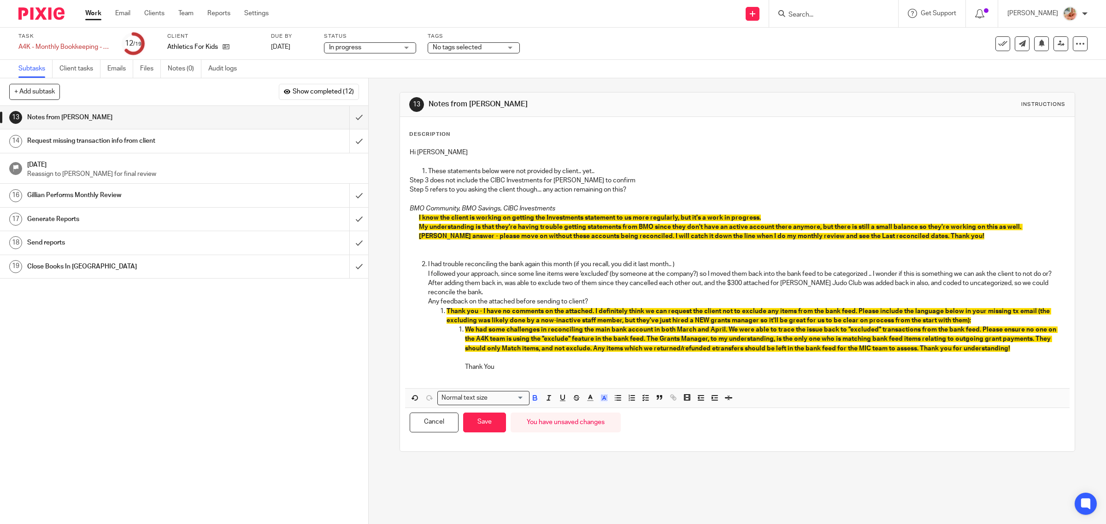
click at [581, 139] on div "Description Hi [PERSON_NAME] These statements below were not provided by client…" at bounding box center [737, 284] width 657 height 307
click at [487, 423] on button "Save" at bounding box center [484, 423] width 43 height 20
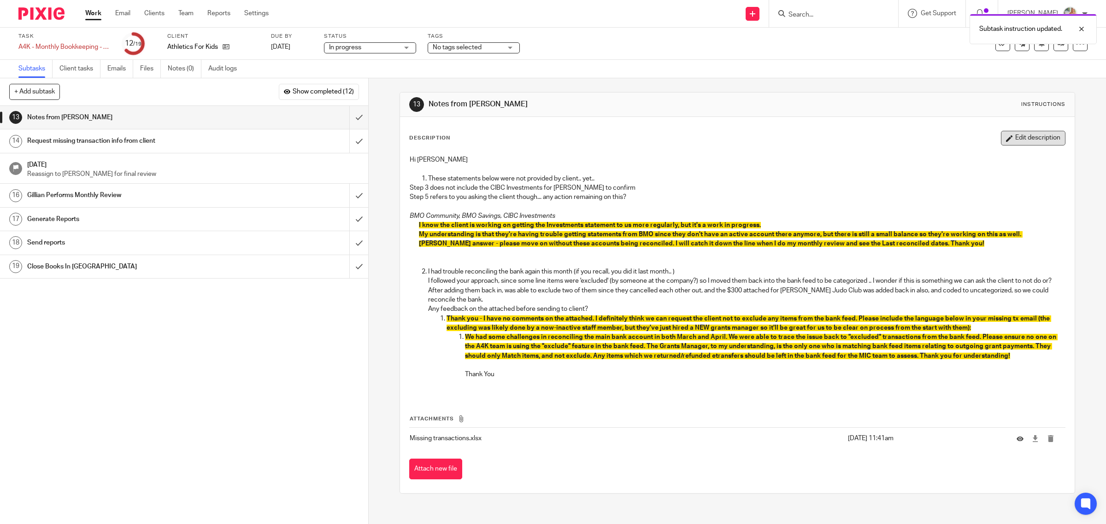
click at [1019, 139] on button "Edit description" at bounding box center [1033, 138] width 65 height 15
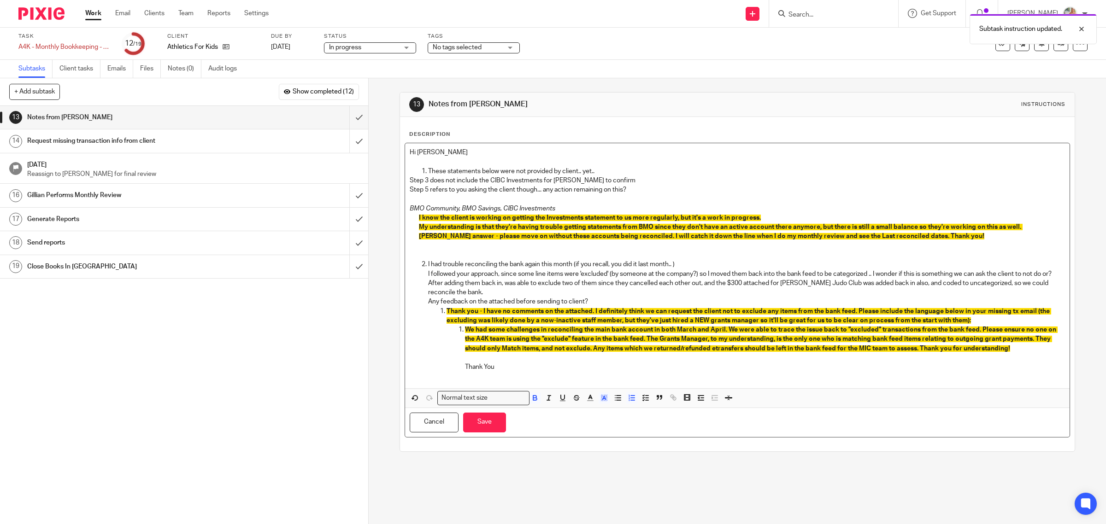
click at [856, 320] on span "Thank you - I have no comments on the attached. I definitely think we can reque…" at bounding box center [749, 316] width 605 height 16
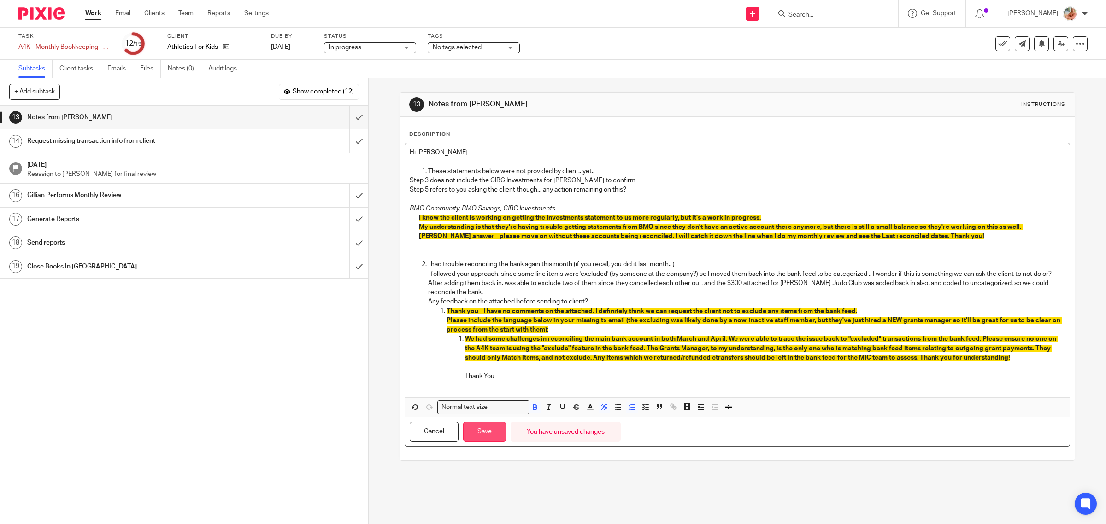
click at [476, 442] on button "Save" at bounding box center [484, 432] width 43 height 20
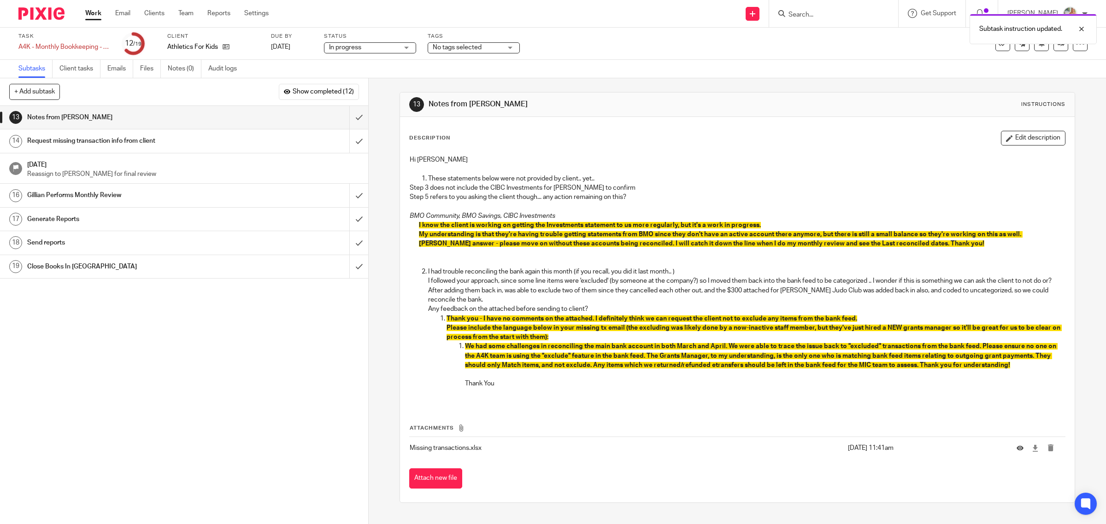
click at [99, 13] on link "Work" at bounding box center [93, 13] width 16 height 9
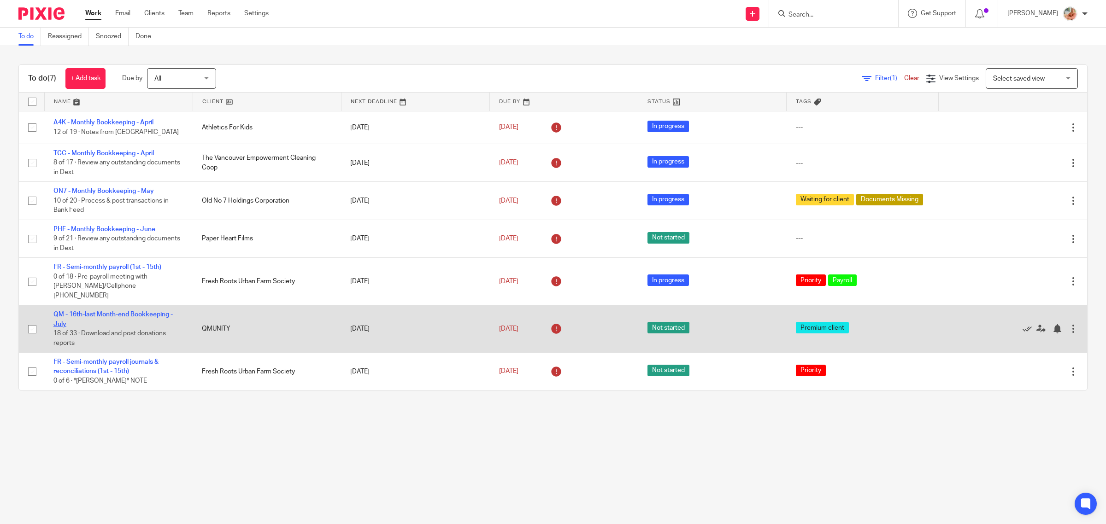
click at [146, 312] on link "QM - 16th-last Month-end Bookkeeping - July" at bounding box center [112, 320] width 119 height 16
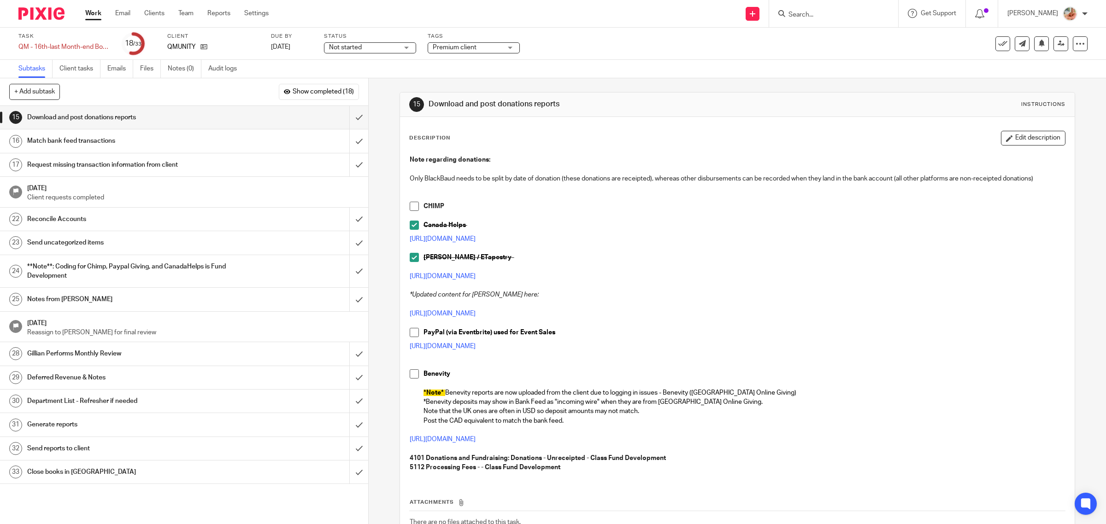
click at [375, 49] on span "Not started" at bounding box center [363, 48] width 69 height 10
click at [362, 75] on li "In progress" at bounding box center [369, 81] width 91 height 19
click at [461, 47] on span "Premium client" at bounding box center [455, 47] width 44 height 6
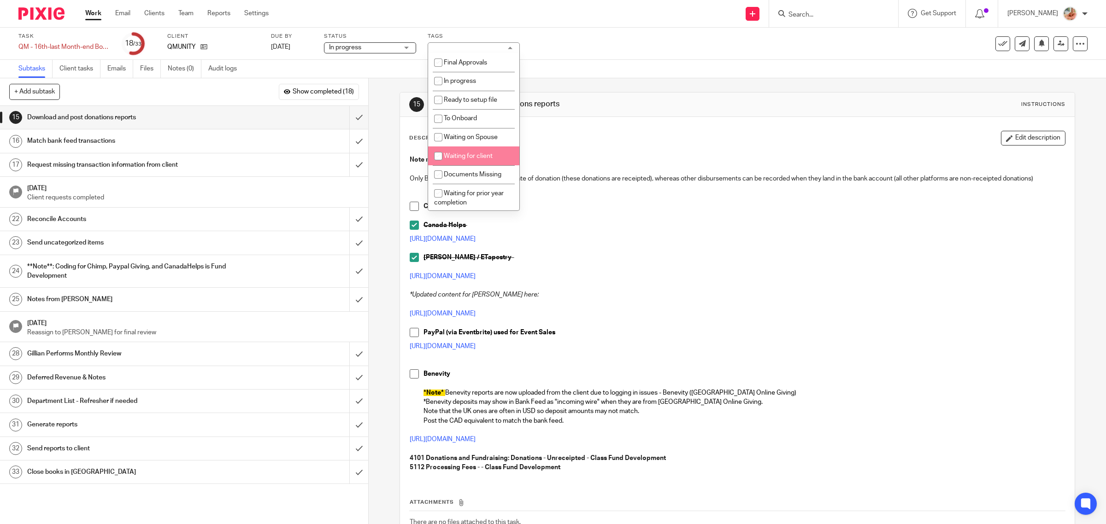
click at [452, 172] on span "Documents Missing" at bounding box center [473, 174] width 58 height 6
checkbox input "true"
click at [586, 153] on div "Note regarding donations: Only BlackBaud needs to be split by date of donation …" at bounding box center [737, 315] width 665 height 329
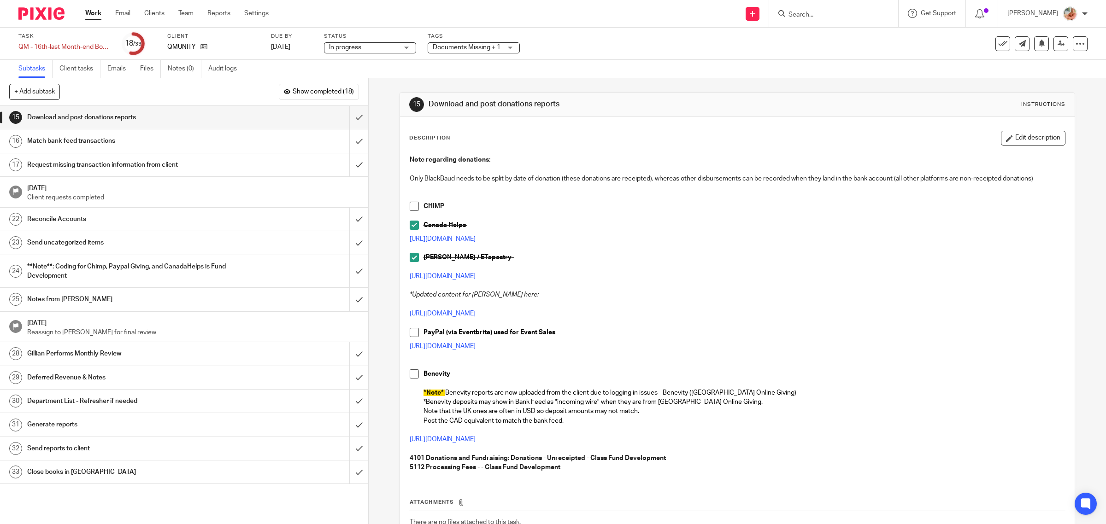
click at [91, 13] on link "Work" at bounding box center [93, 13] width 16 height 9
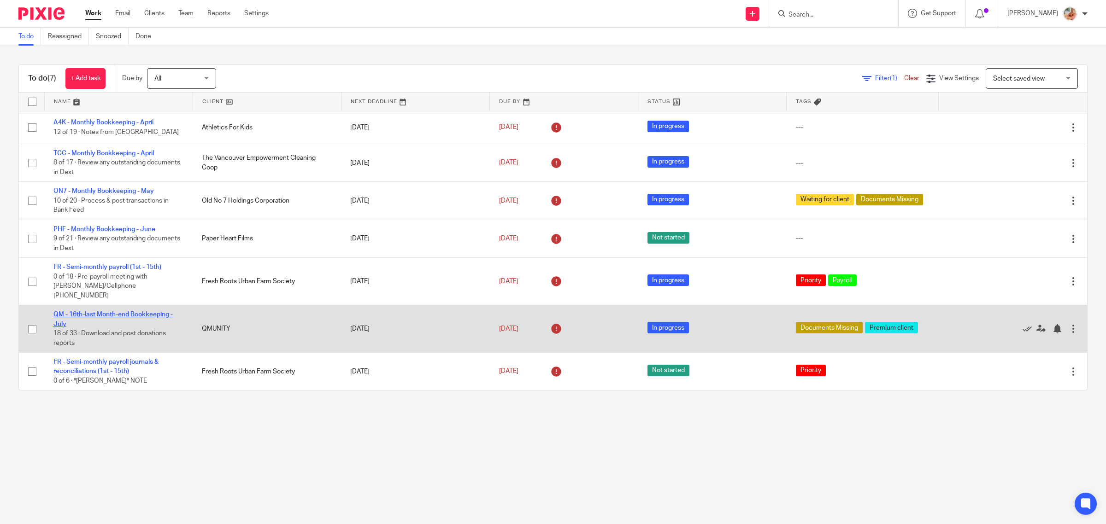
click at [141, 312] on link "QM - 16th-last Month-end Bookkeeping - July" at bounding box center [112, 320] width 119 height 16
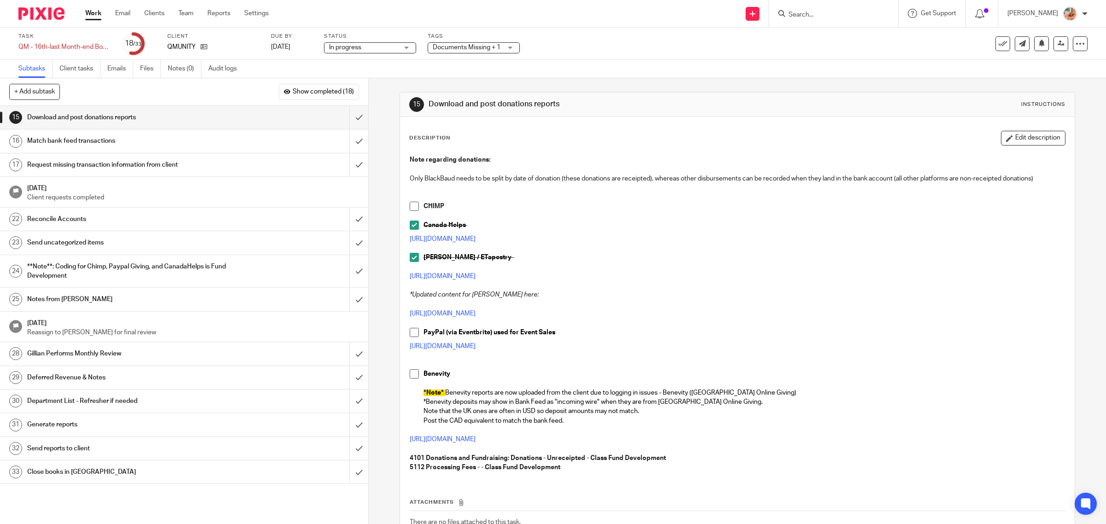
click at [465, 47] on span "Documents Missing + 1" at bounding box center [467, 47] width 68 height 6
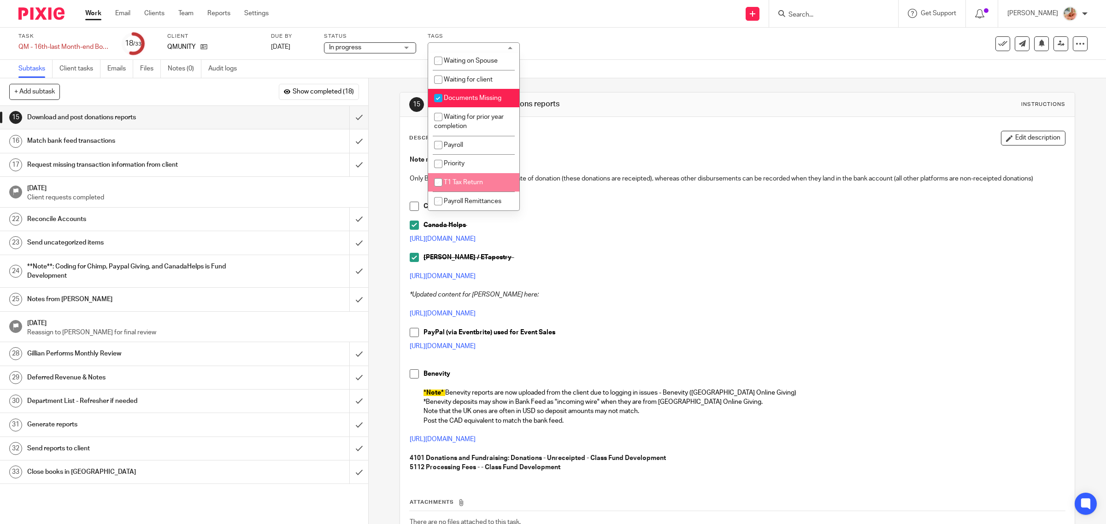
scroll to position [58, 0]
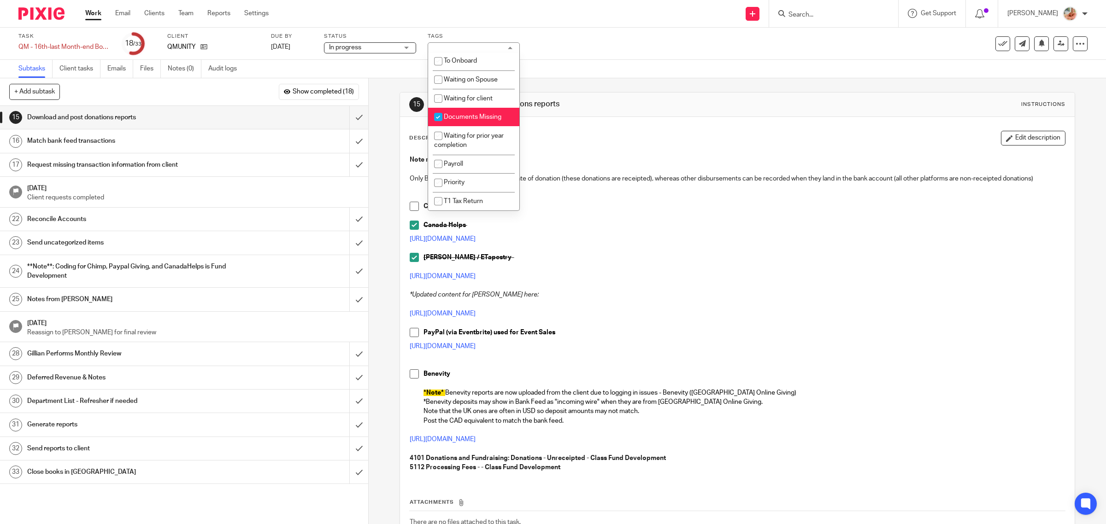
click at [454, 93] on li "Waiting for client" at bounding box center [473, 98] width 91 height 19
checkbox input "true"
click at [98, 14] on link "Work" at bounding box center [93, 13] width 16 height 9
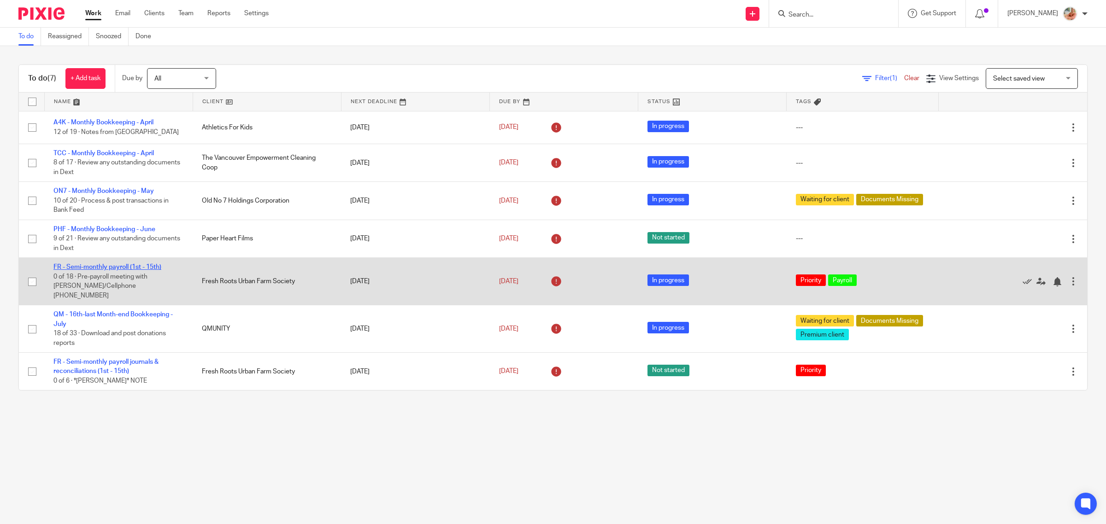
click at [105, 266] on link "FR - Semi-monthly payroll (1st - 15th)" at bounding box center [107, 267] width 108 height 6
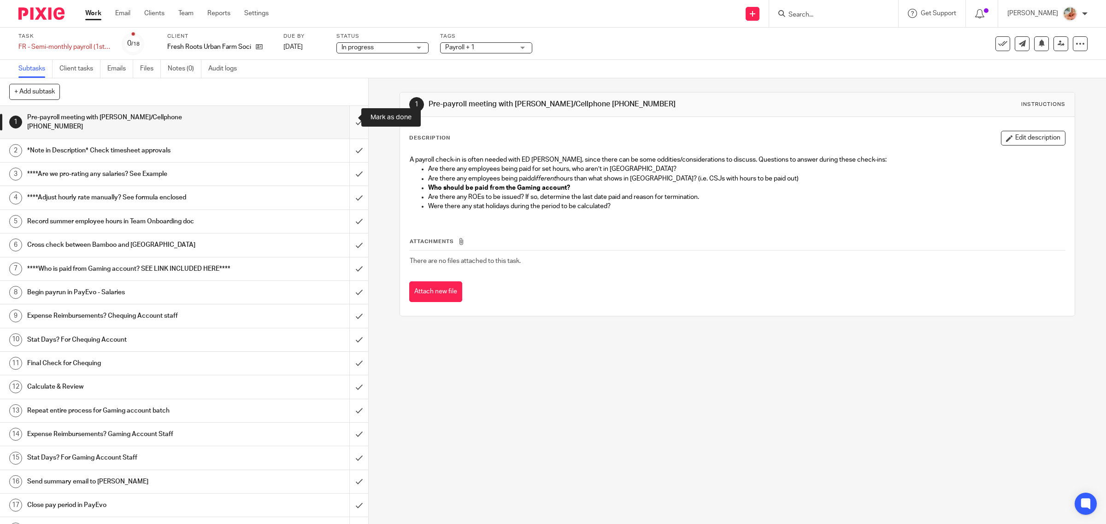
click at [348, 116] on input "submit" at bounding box center [184, 122] width 368 height 33
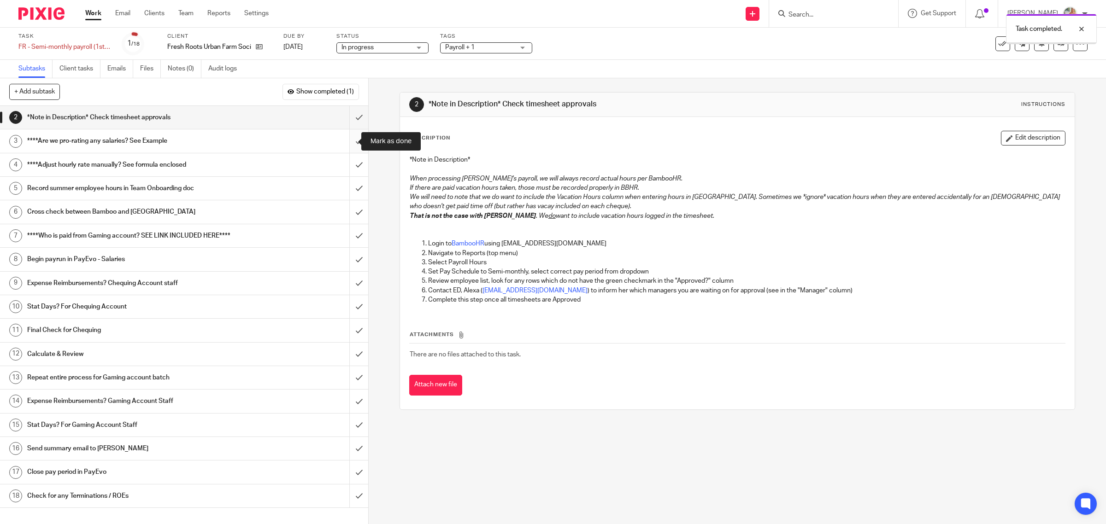
click at [346, 137] on input "submit" at bounding box center [184, 140] width 368 height 23
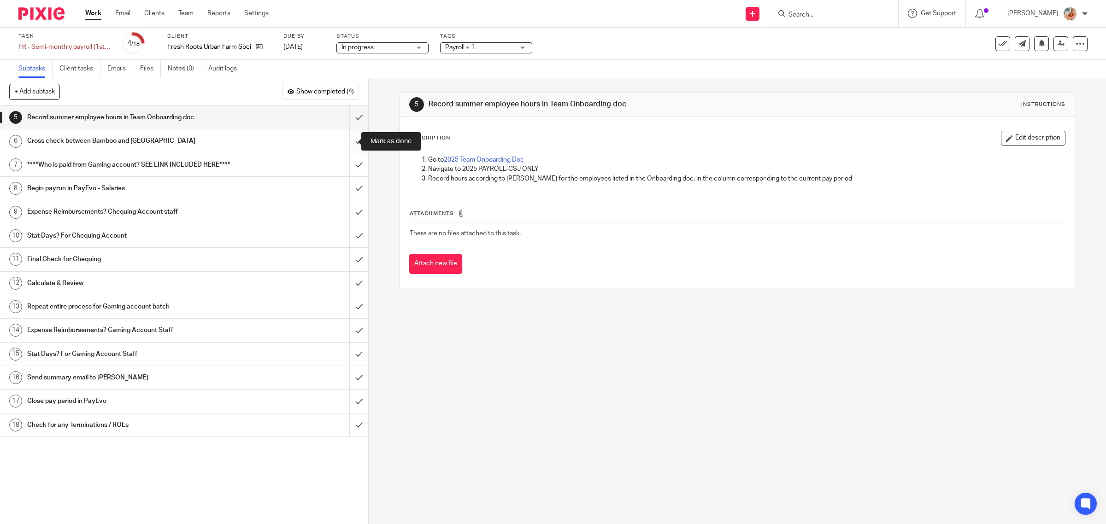
click at [346, 141] on input "submit" at bounding box center [184, 140] width 368 height 23
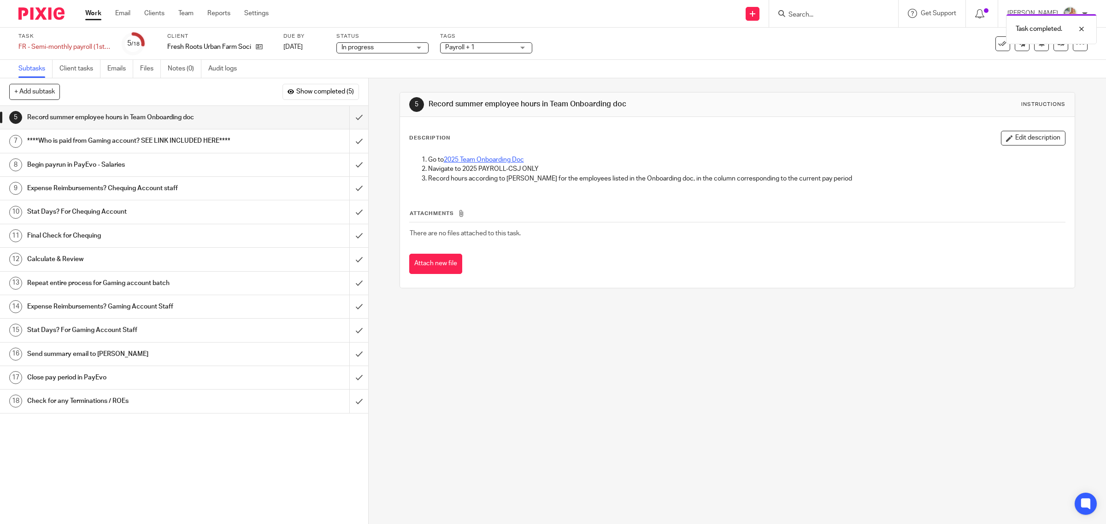
click at [462, 159] on link "2025 Team Onboarding Doc" at bounding box center [484, 160] width 80 height 6
drag, startPoint x: 345, startPoint y: 146, endPoint x: 326, endPoint y: 174, distance: 33.9
click at [345, 146] on input "submit" at bounding box center [184, 140] width 368 height 23
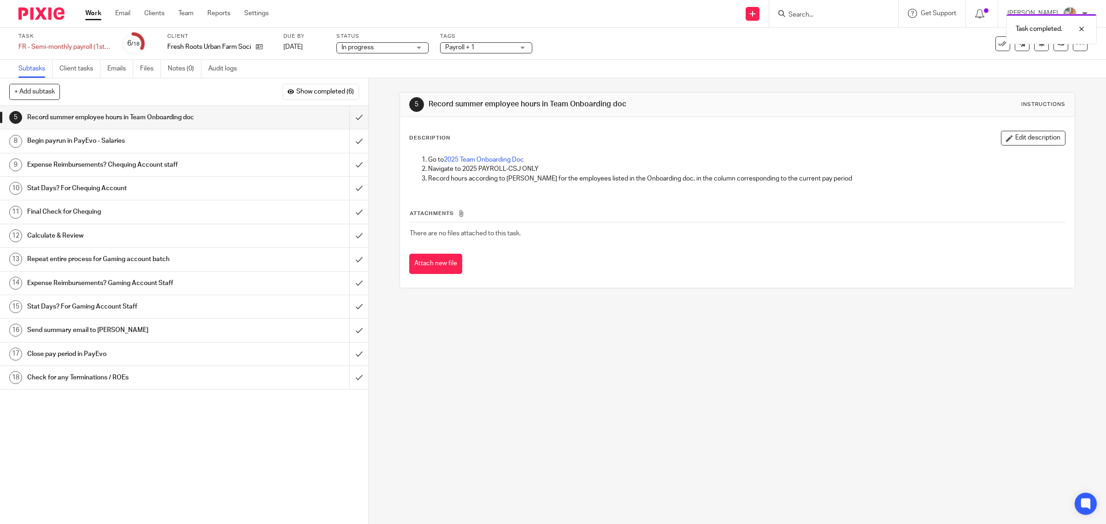
click at [170, 141] on h1 "Begin payrun in PayEvo - Salaries" at bounding box center [131, 141] width 209 height 14
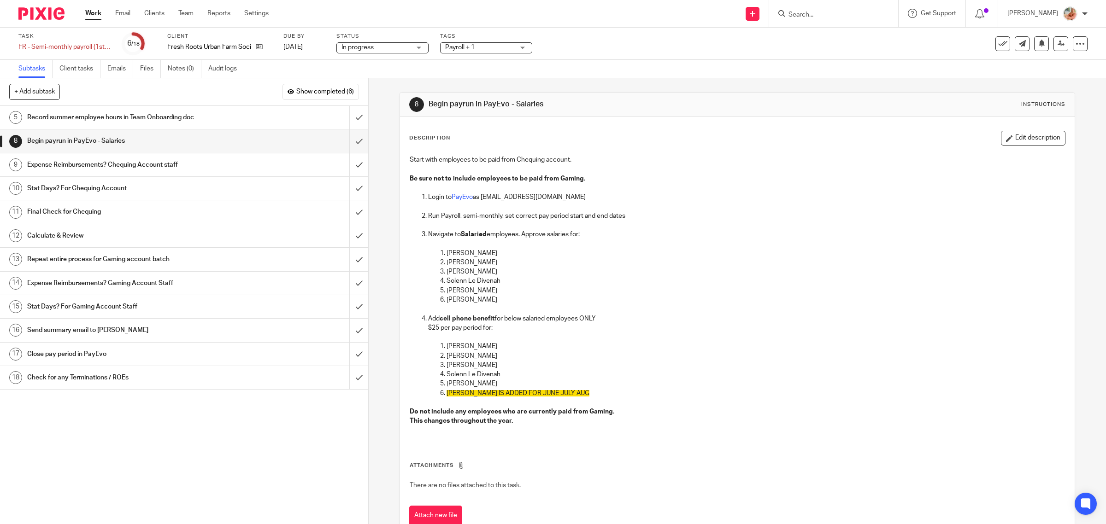
click at [447, 392] on span "DAVID IS ADDED FOR JUNE JULY AUG" at bounding box center [518, 393] width 143 height 6
click at [452, 382] on p "Nicole" at bounding box center [756, 383] width 619 height 9
click at [454, 374] on p "Solenn Le Divenah" at bounding box center [756, 374] width 619 height 9
click at [454, 369] on p "Sherry" at bounding box center [756, 365] width 619 height 9
drag, startPoint x: 446, startPoint y: 345, endPoint x: 446, endPoint y: 351, distance: 6.0
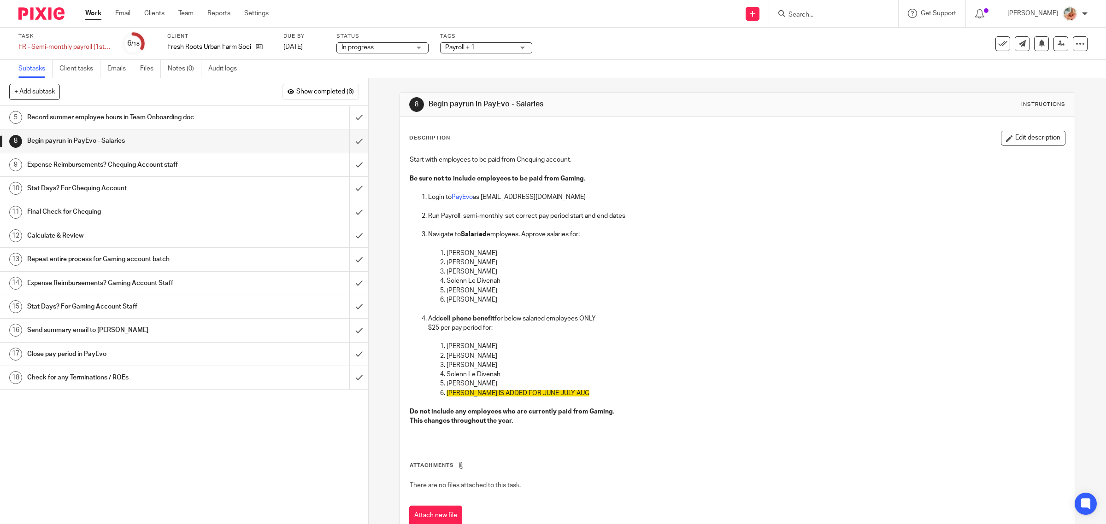
click at [447, 345] on p "Rowan" at bounding box center [756, 346] width 619 height 9
click at [447, 351] on p "Rowan" at bounding box center [756, 346] width 619 height 9
click at [448, 365] on p "Sherry" at bounding box center [756, 365] width 619 height 9
click at [448, 371] on p "Solenn Le Divenah" at bounding box center [756, 374] width 619 height 9
click at [448, 383] on p "Nicole" at bounding box center [756, 383] width 619 height 9
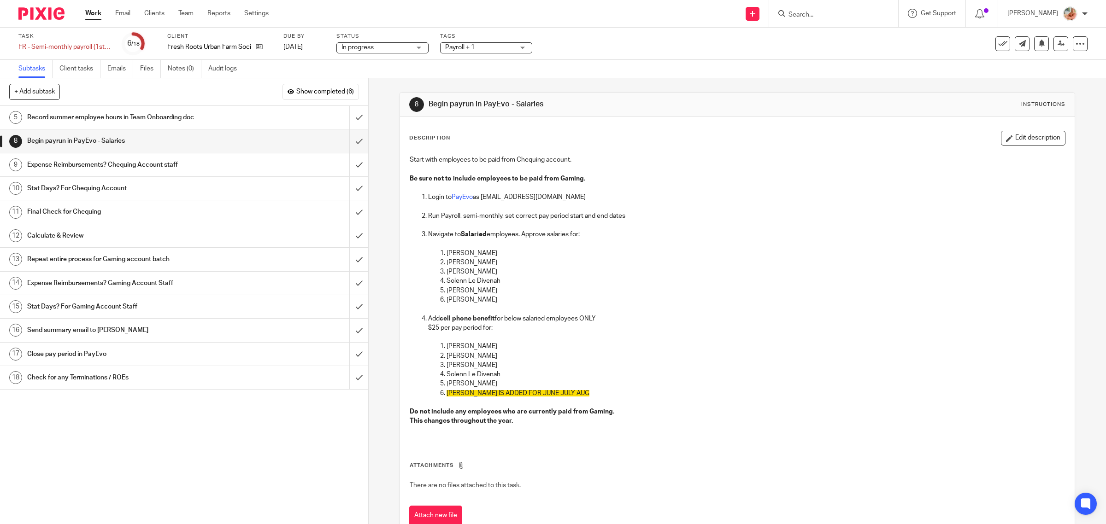
click at [447, 349] on p "Rowan" at bounding box center [756, 346] width 619 height 9
